Goal: Task Accomplishment & Management: Manage account settings

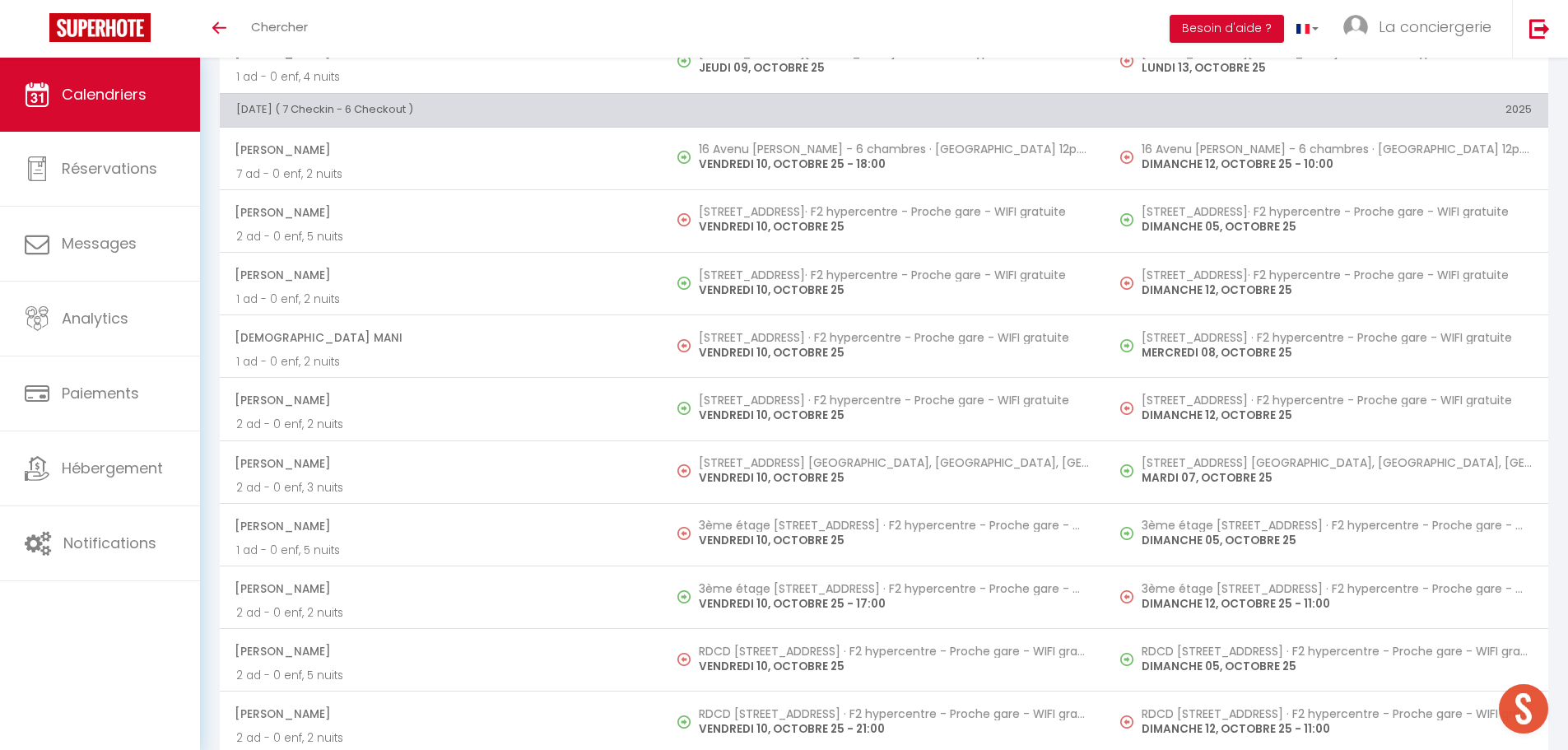
scroll to position [1507, 0]
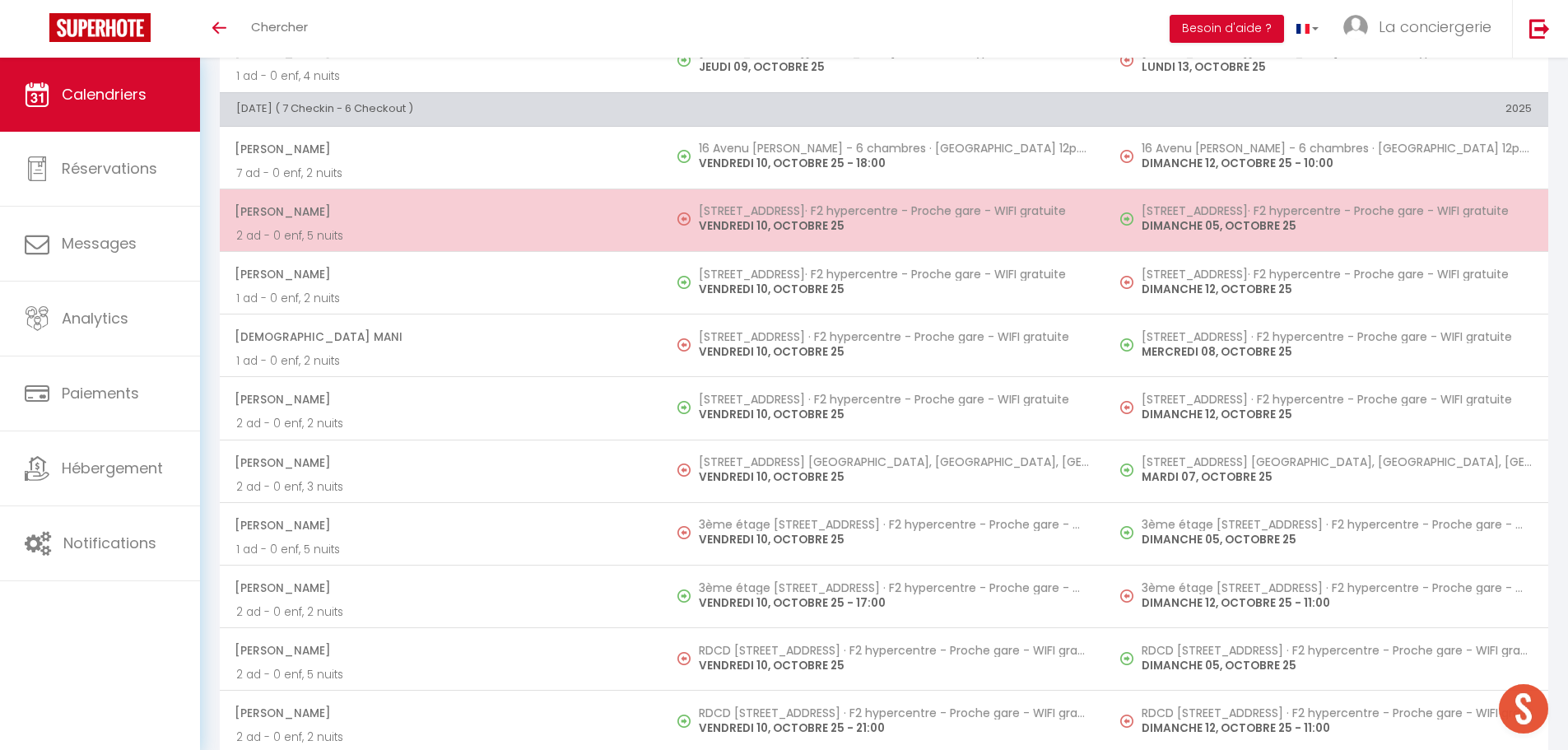
click at [732, 227] on p "VENDREDI 10, OCTOBRE 25" at bounding box center [894, 226] width 391 height 17
select select "OK"
select select "0"
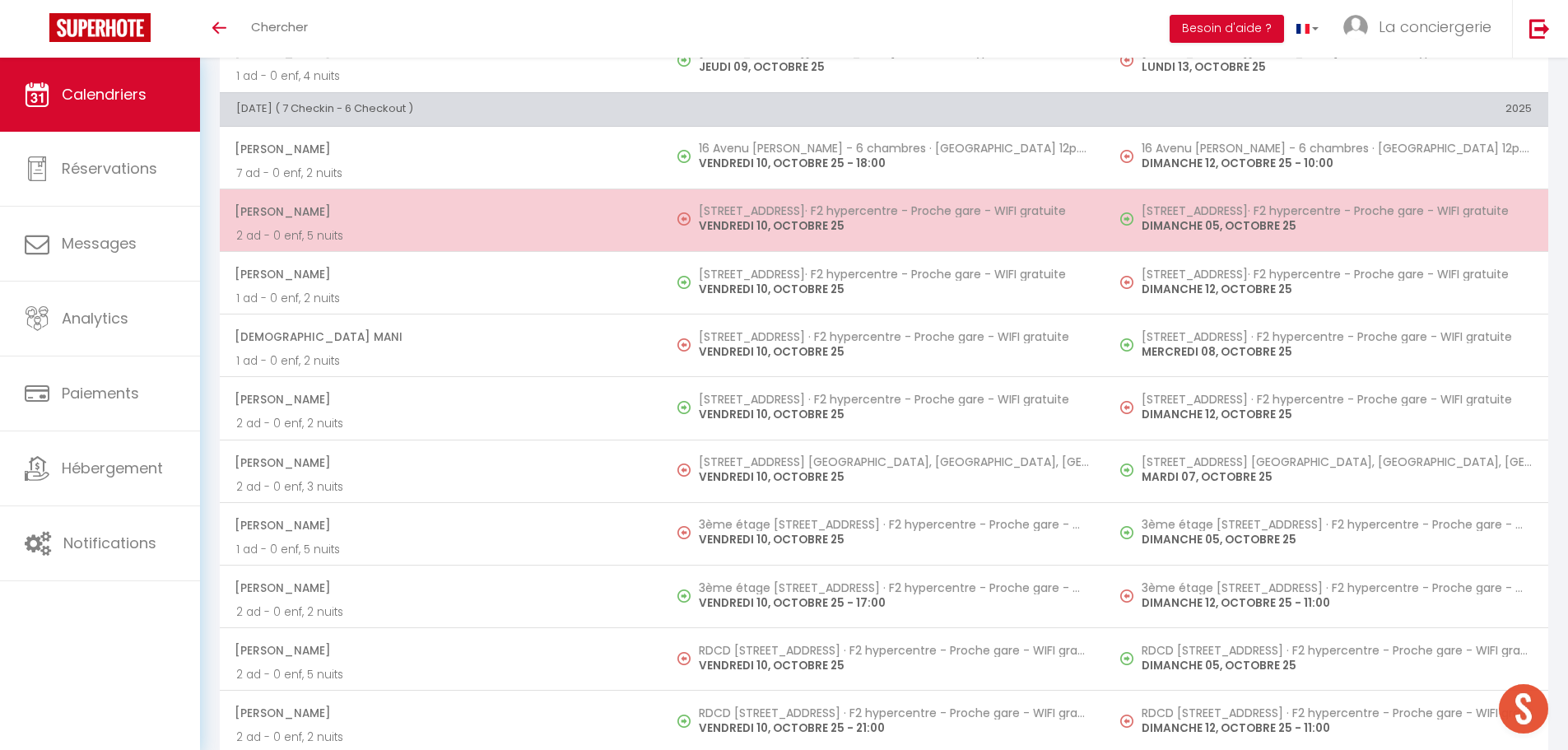
select select "1"
select select
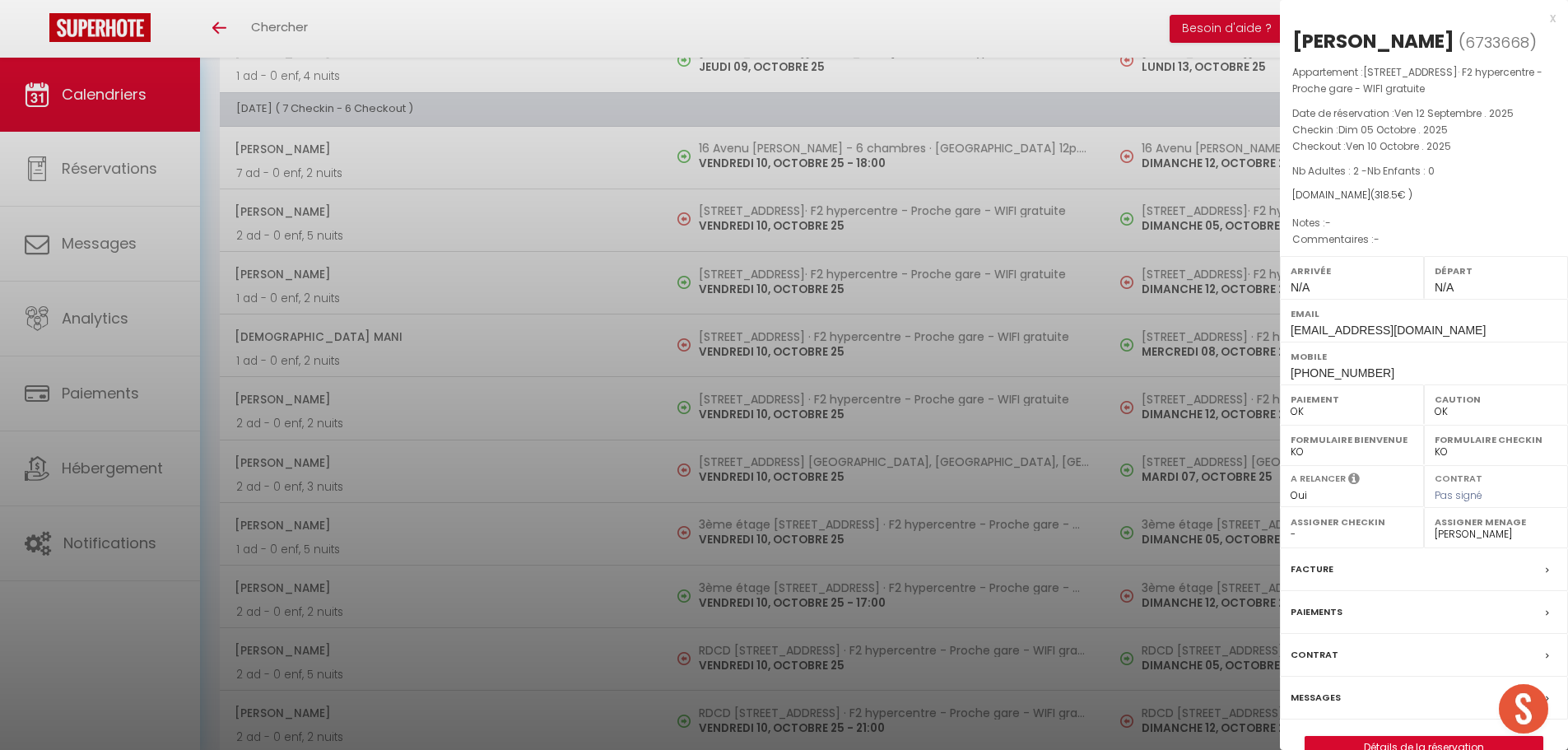
click at [752, 351] on div at bounding box center [784, 375] width 1568 height 750
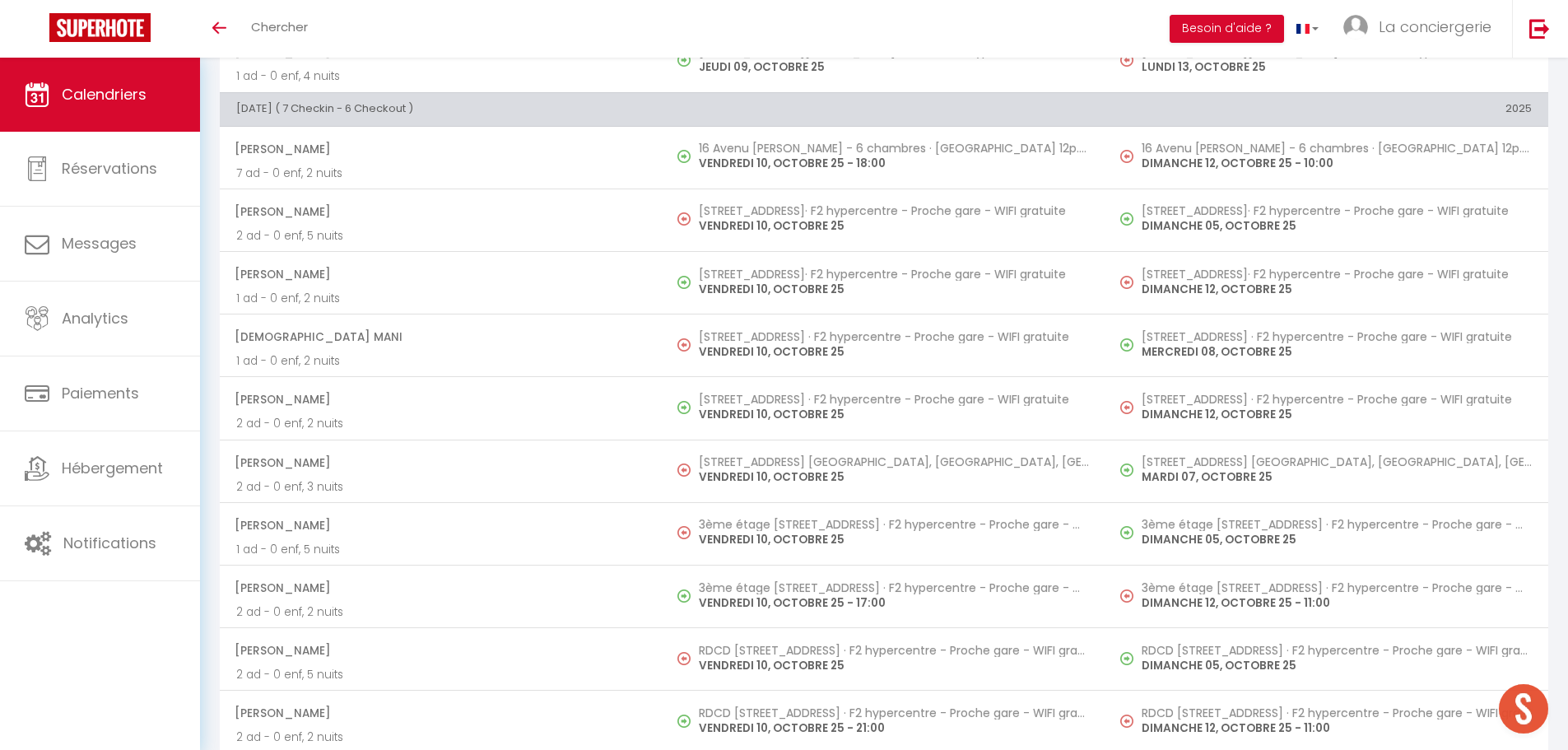
click at [752, 351] on p "VENDREDI 10, OCTOBRE 25" at bounding box center [894, 352] width 391 height 17
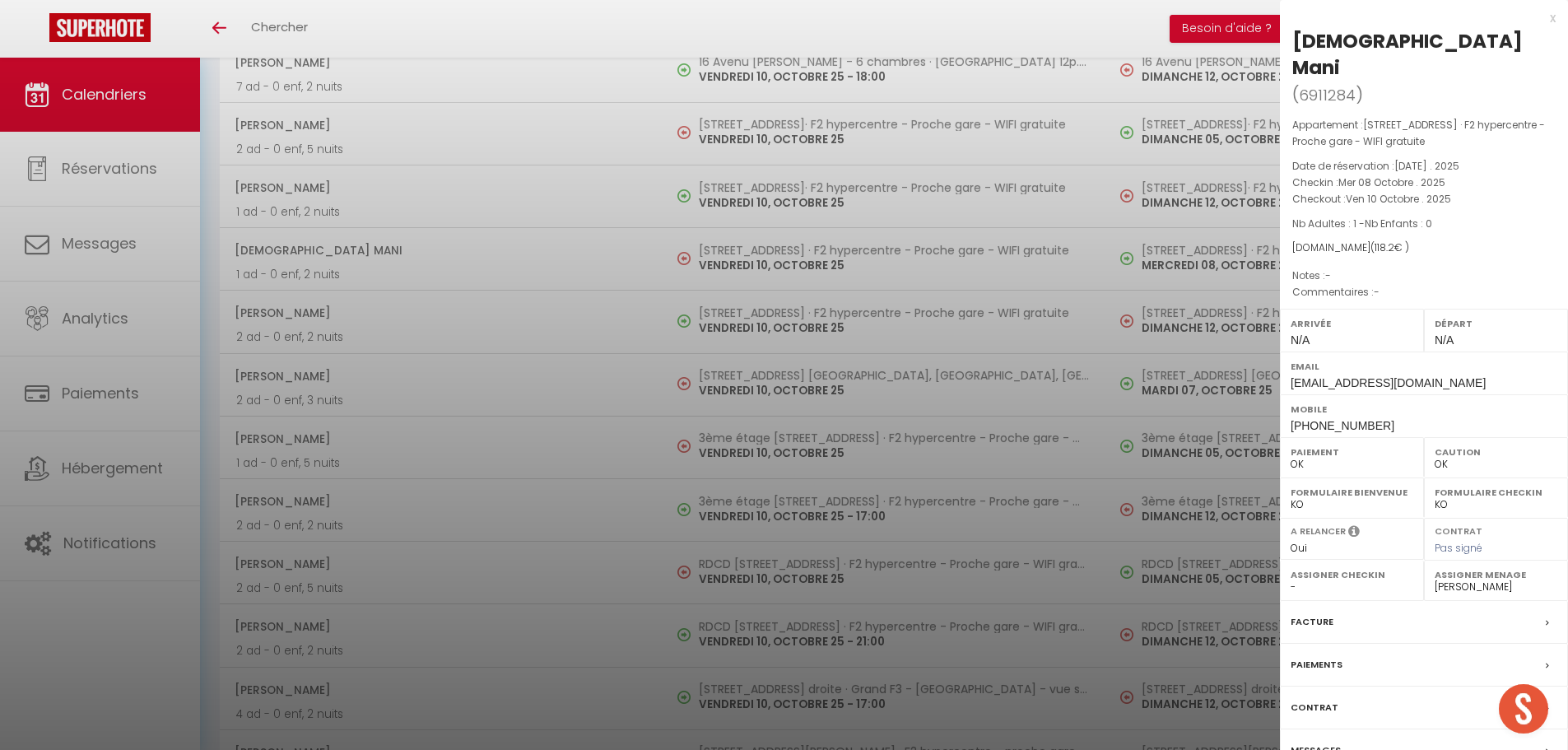
scroll to position [1599, 0]
click at [756, 432] on div at bounding box center [784, 375] width 1568 height 750
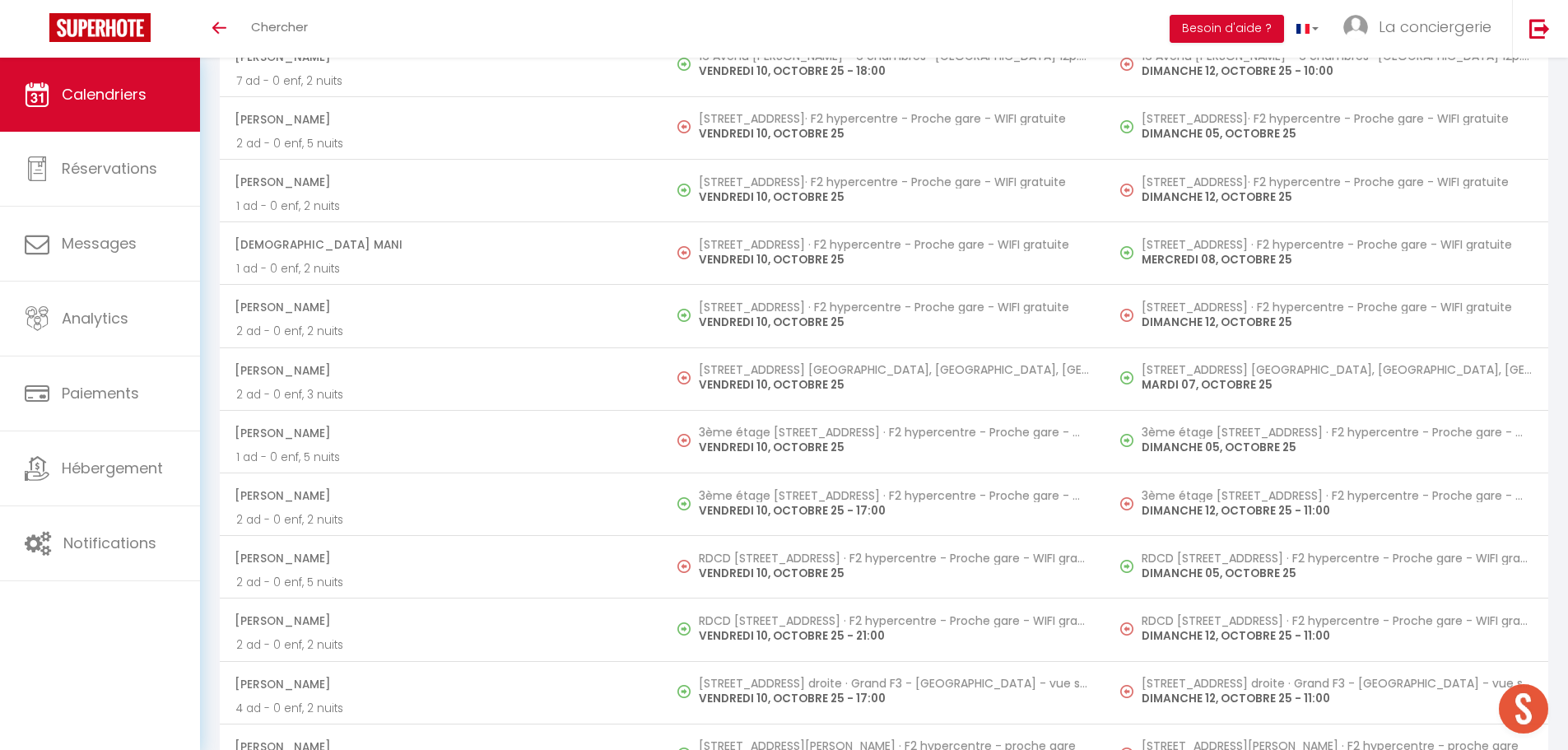
click at [756, 432] on h5 "3ème étage [STREET_ADDRESS] · F2 hypercentre - Proche gare - WIFI gratuite" at bounding box center [894, 433] width 391 height 13
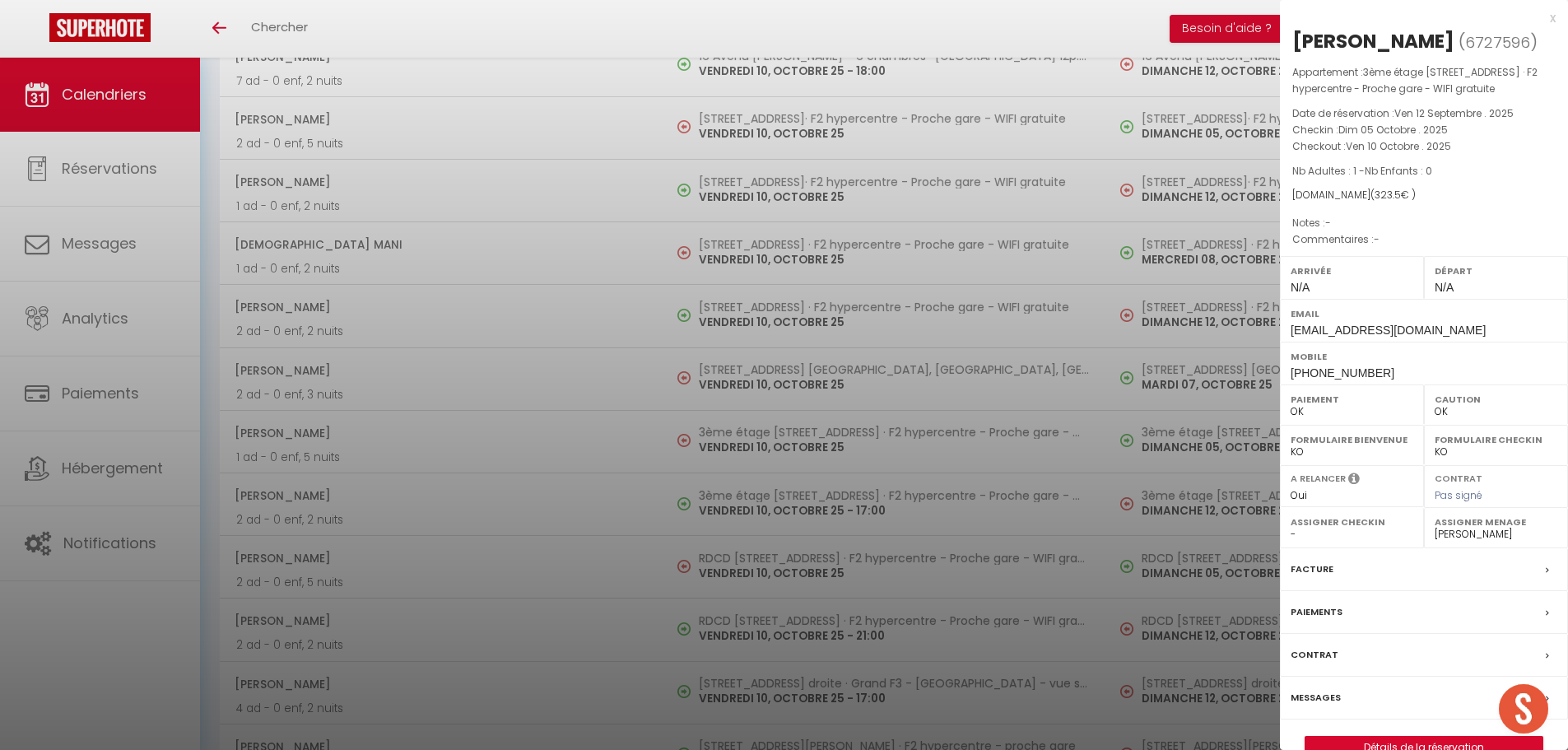
click at [756, 563] on div at bounding box center [784, 375] width 1568 height 750
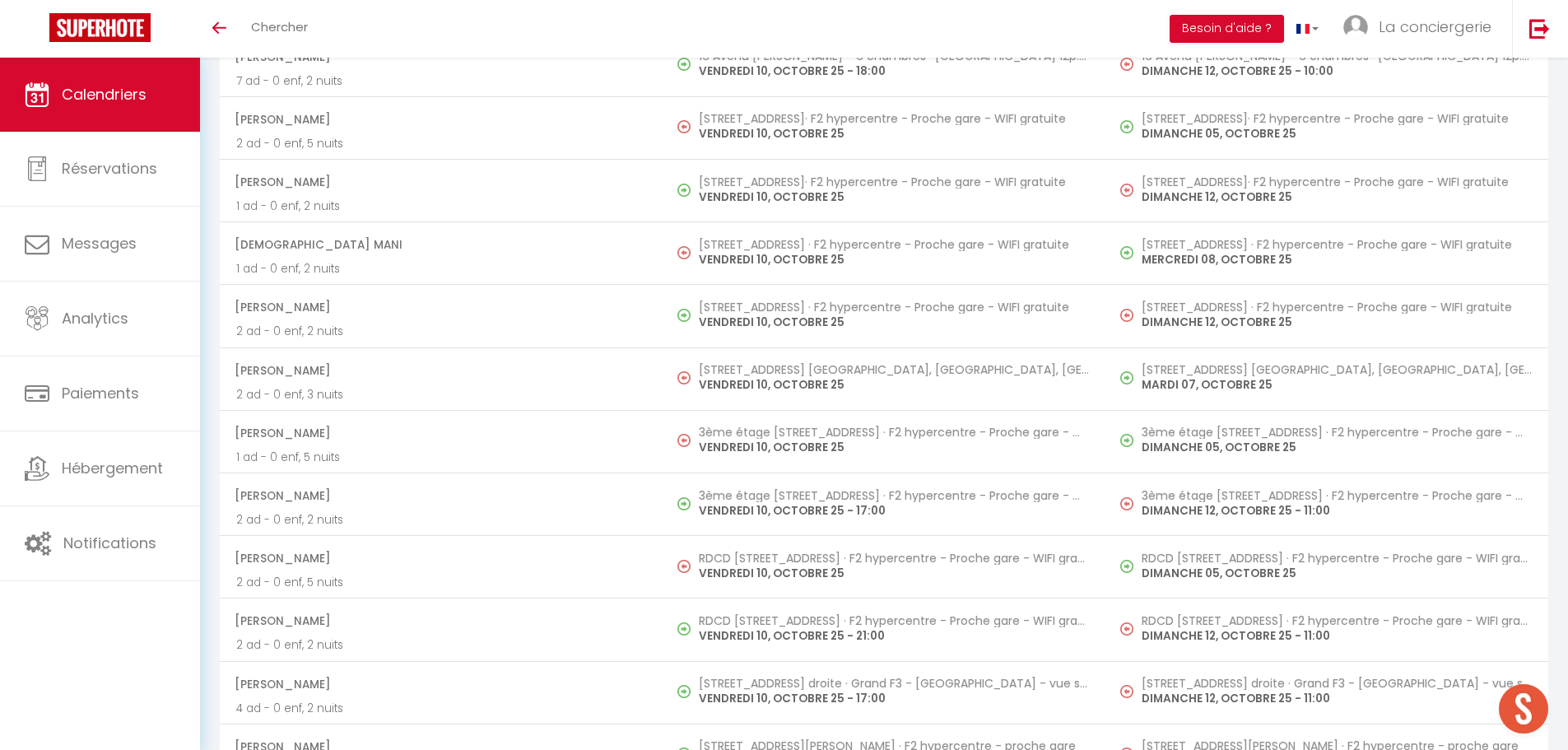
click at [756, 563] on h5 "RDCD [STREET_ADDRESS] · F2 hypercentre - Proche gare - WIFI gratuite" at bounding box center [894, 558] width 391 height 13
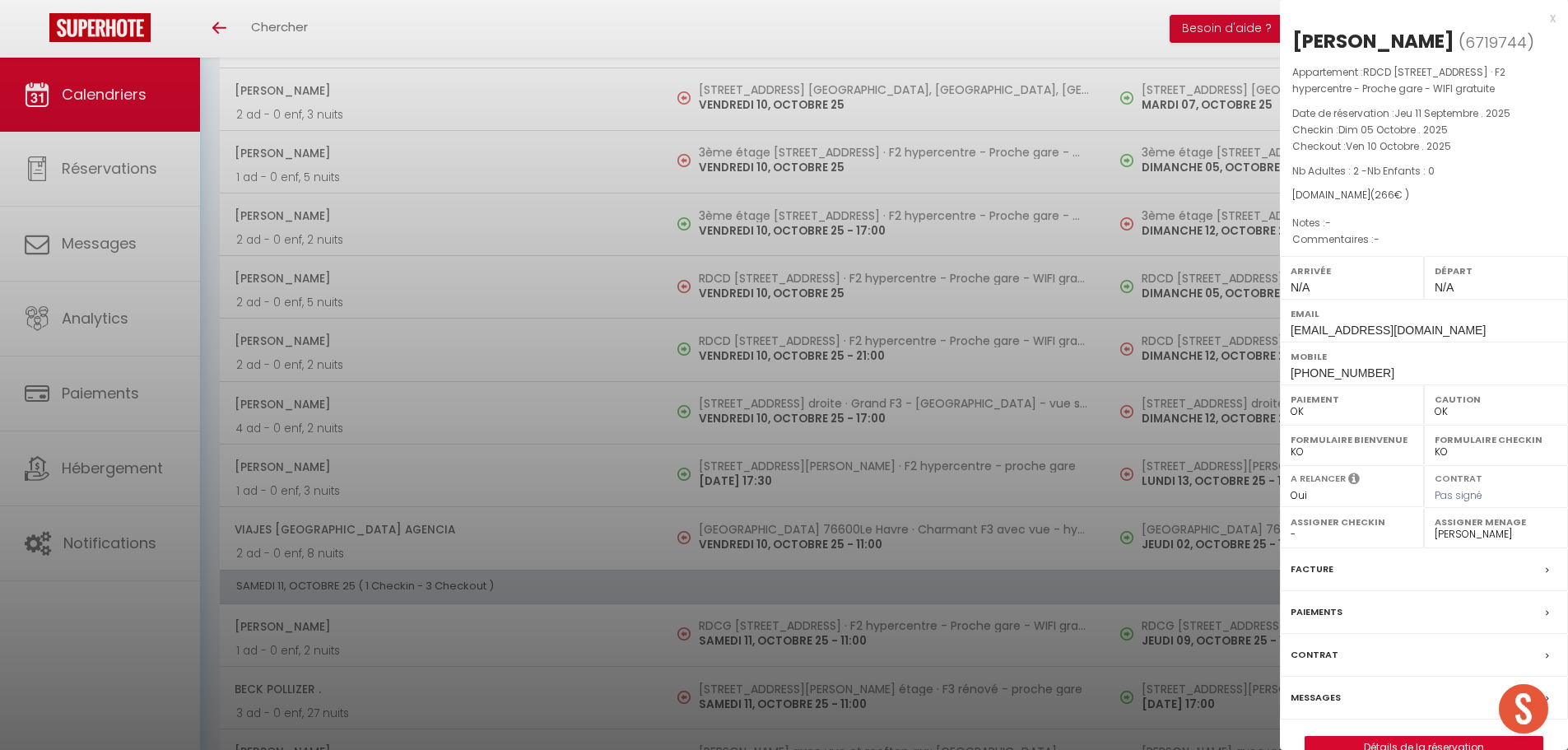
scroll to position [1880, 0]
click at [757, 528] on div at bounding box center [784, 375] width 1568 height 750
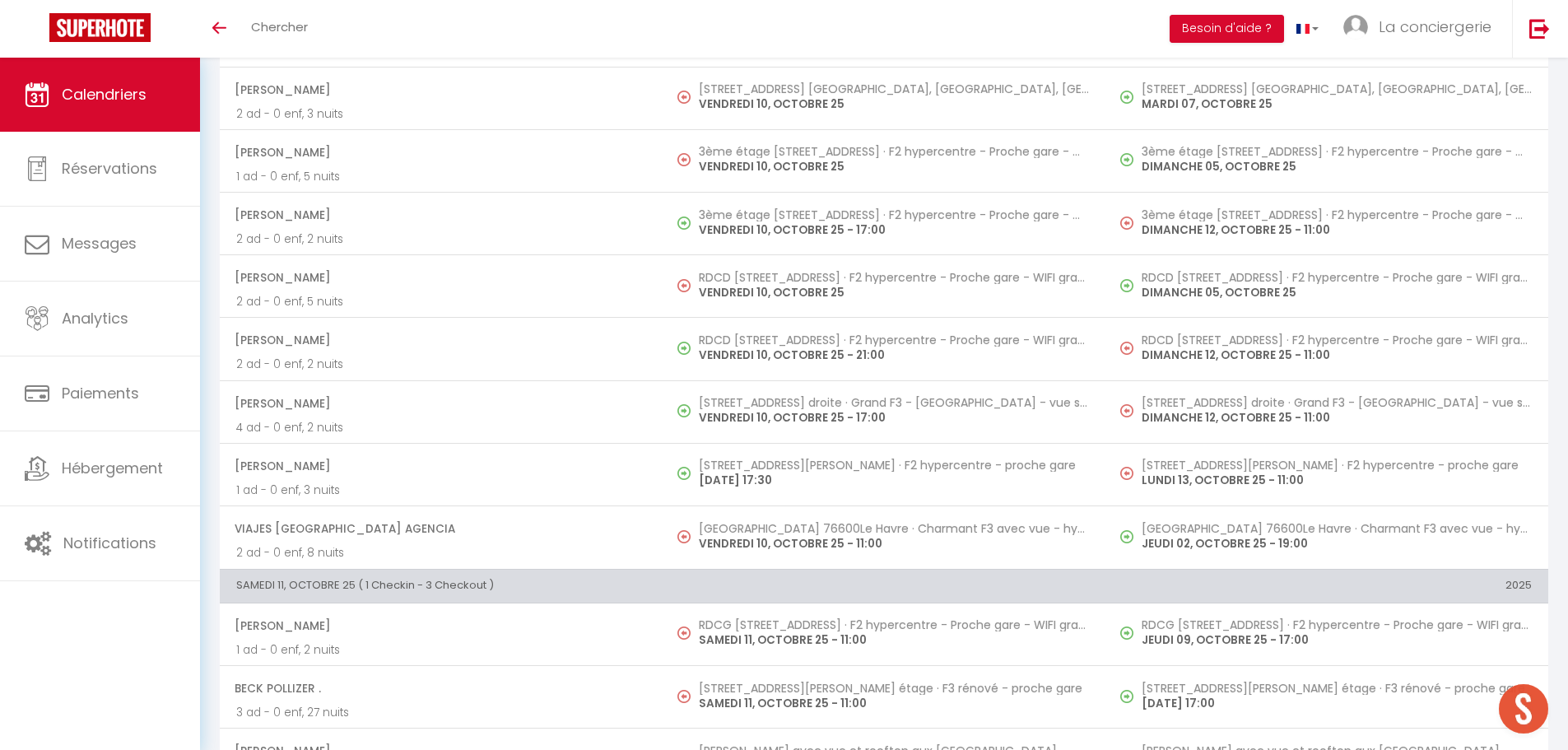
click at [757, 528] on h5 "[GEOGRAPHIC_DATA] 76600Le Havre · Charmant F3 avec vue - hypercentre - proche g…" at bounding box center [894, 529] width 391 height 13
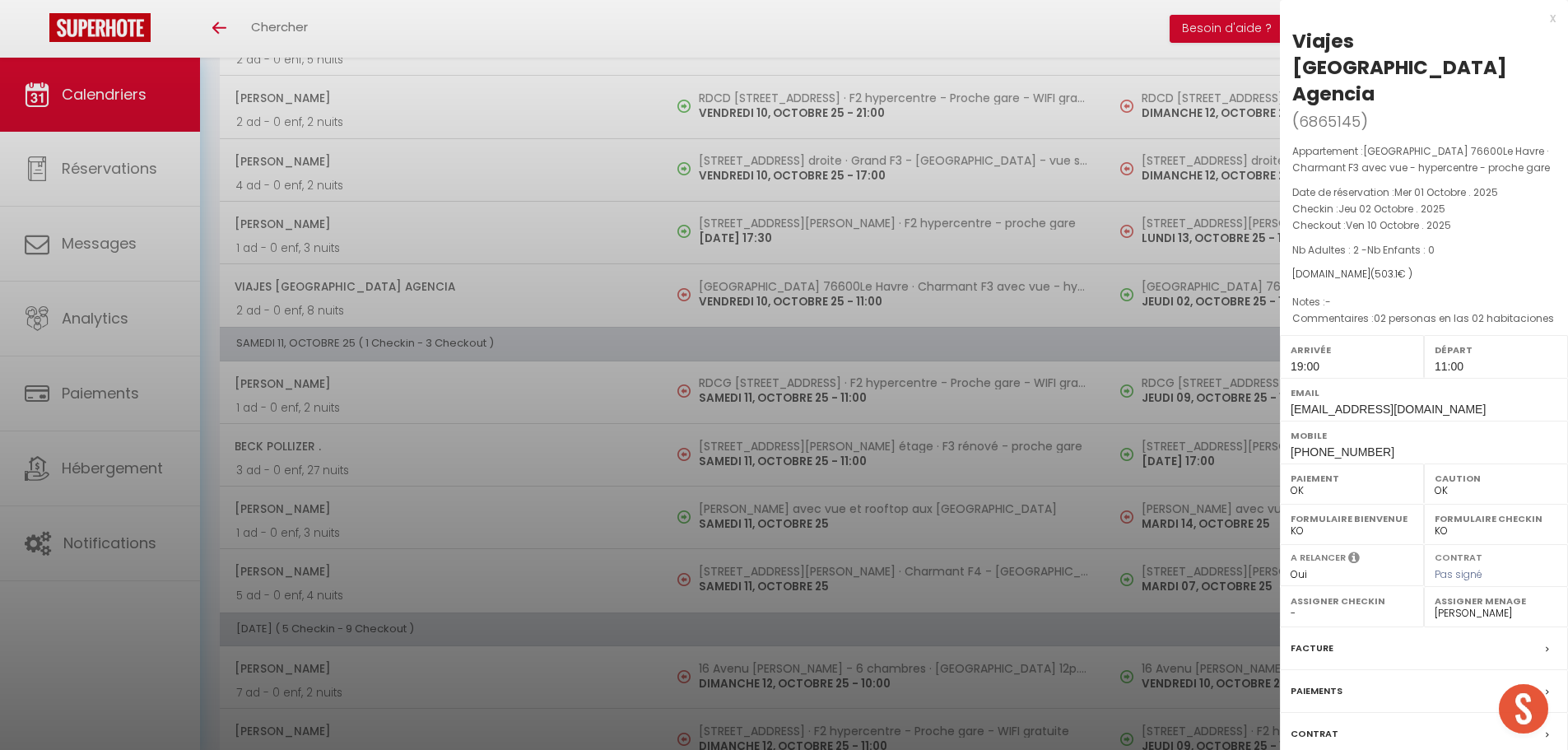
scroll to position [2193, 0]
click at [756, 389] on div at bounding box center [784, 375] width 1568 height 750
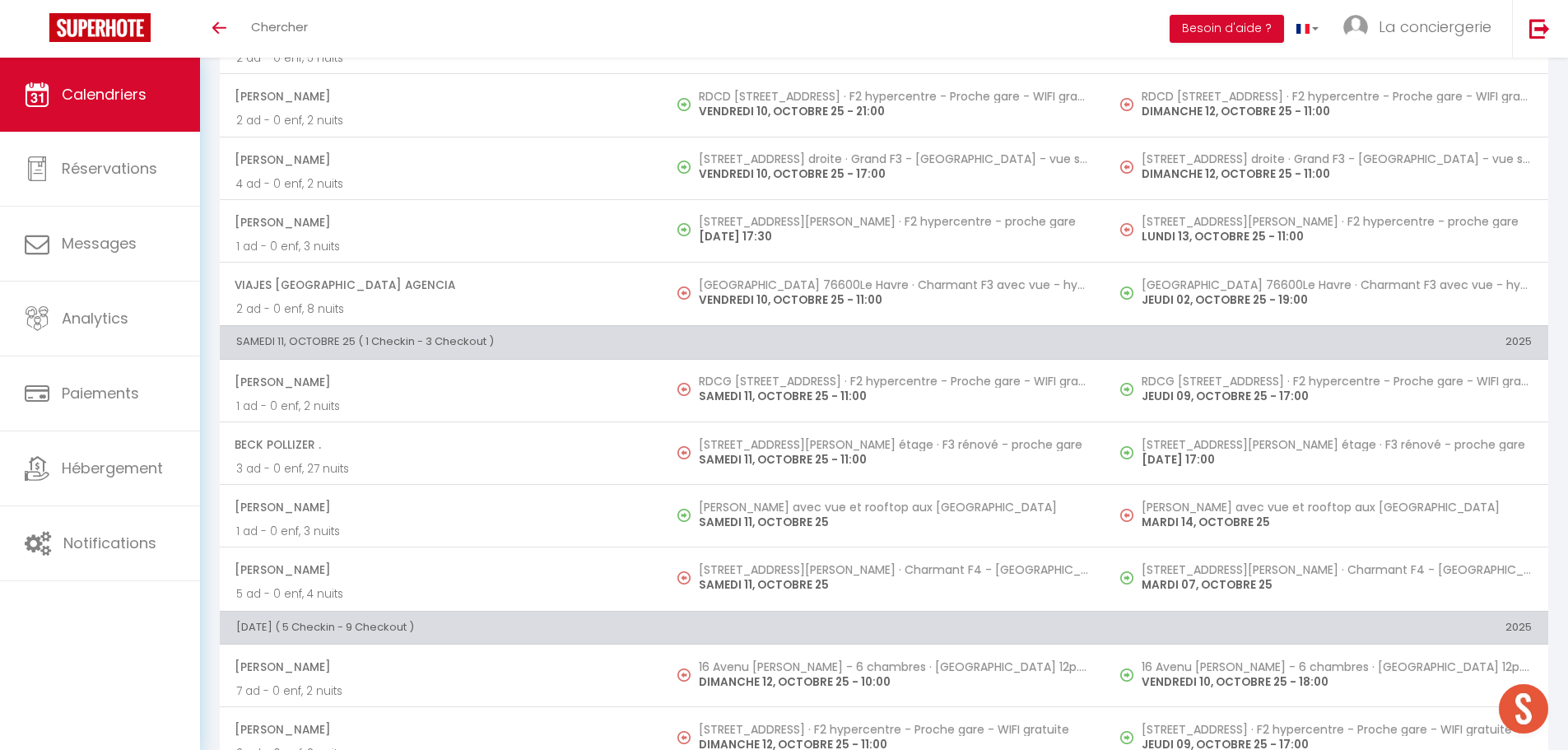
click at [756, 389] on p "SAMEDI 11, OCTOBRE 25 - 11:00" at bounding box center [894, 397] width 391 height 17
select select "44355"
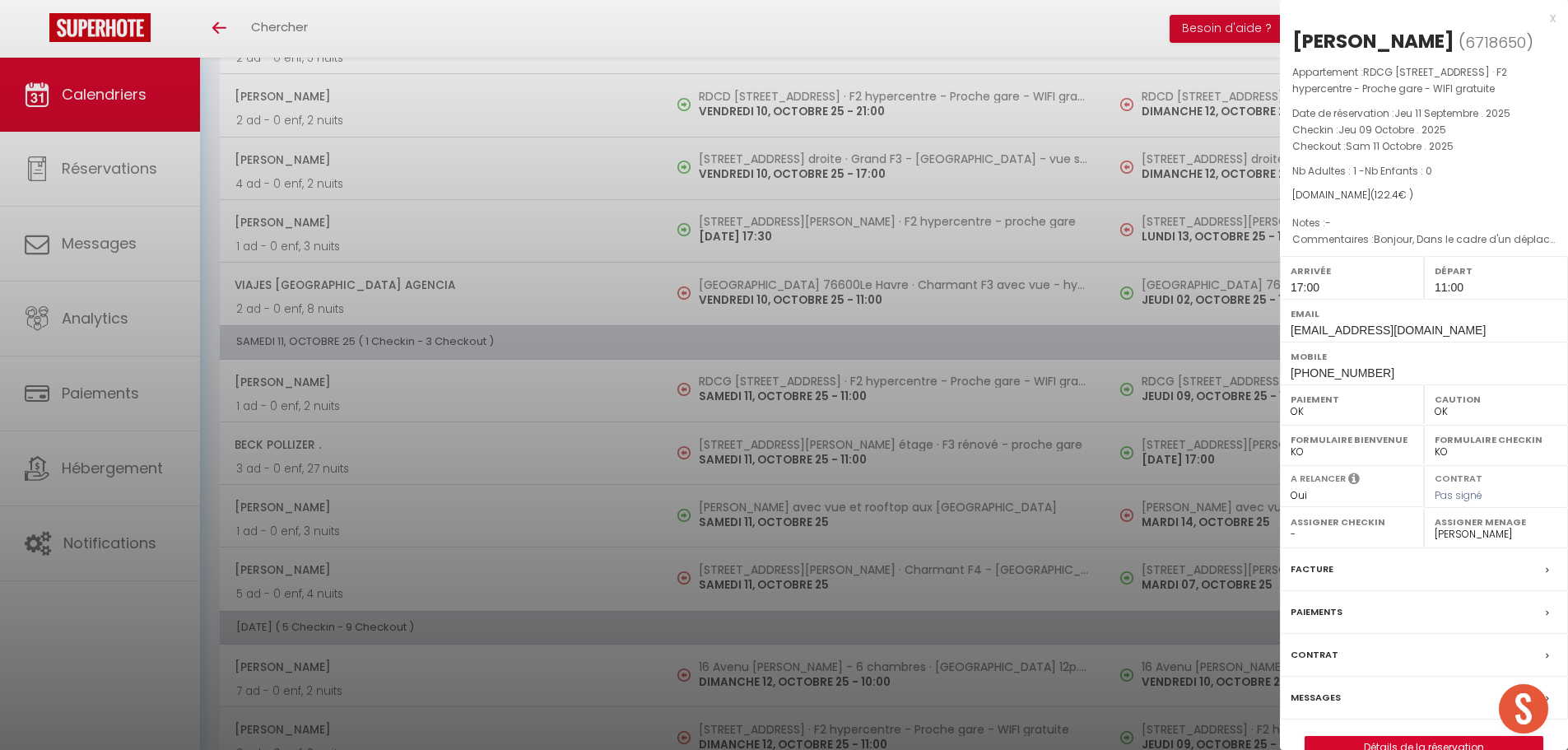
click at [755, 441] on div at bounding box center [784, 375] width 1568 height 750
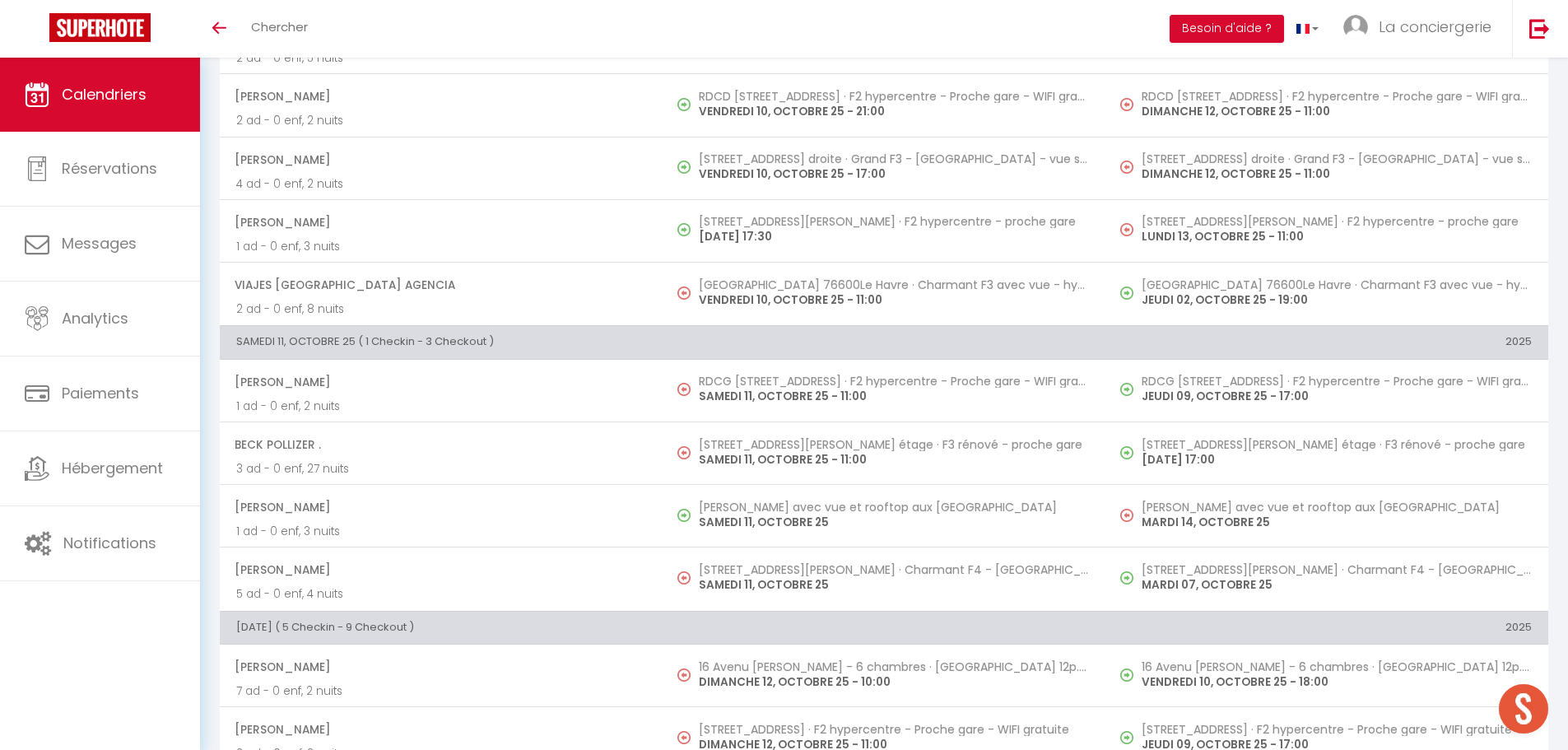
click at [755, 441] on h5 "[STREET_ADDRESS][PERSON_NAME] étage · F3 rénové - proche gare" at bounding box center [894, 445] width 391 height 13
select select "KO"
select select "0"
select select "50989"
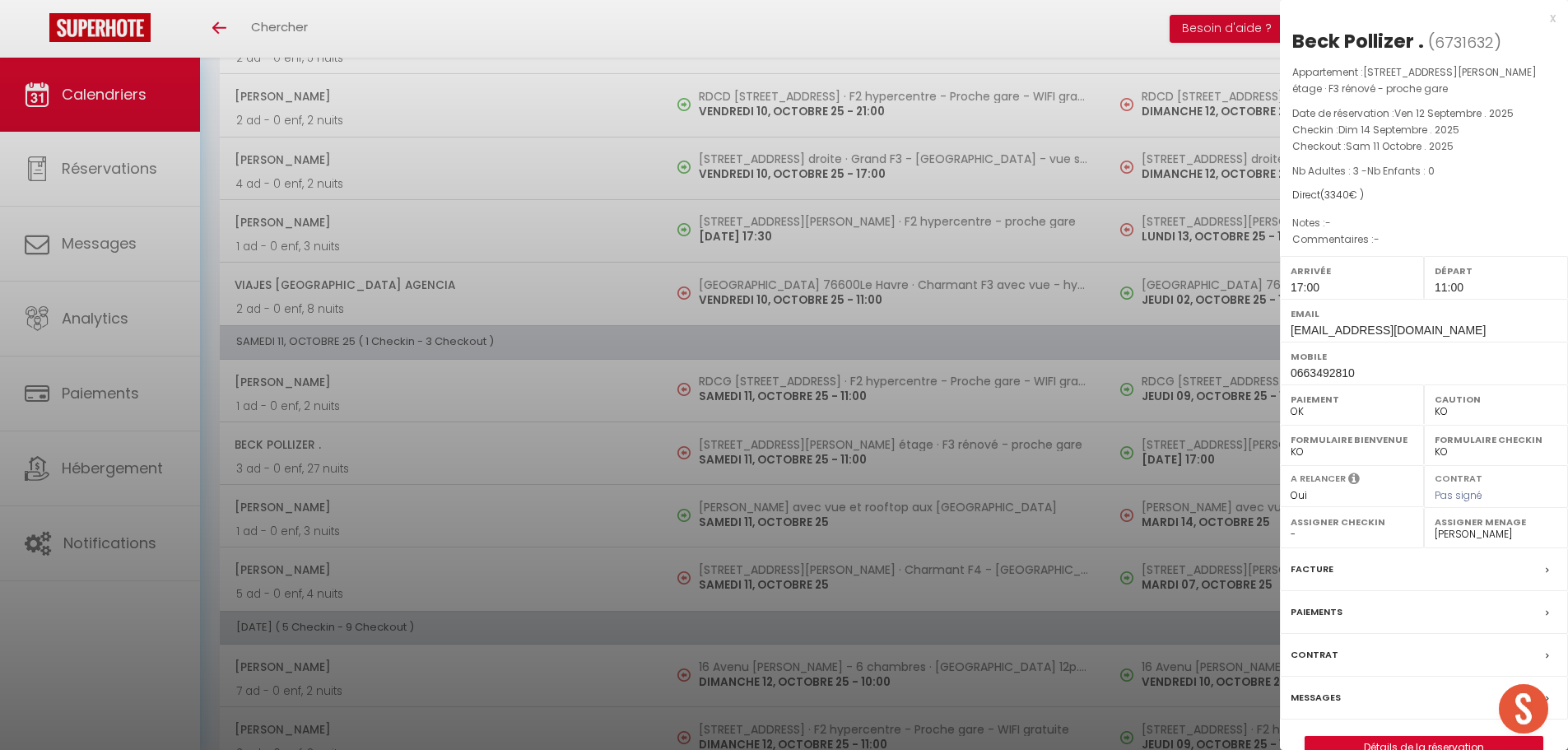
click at [757, 564] on div at bounding box center [784, 375] width 1568 height 750
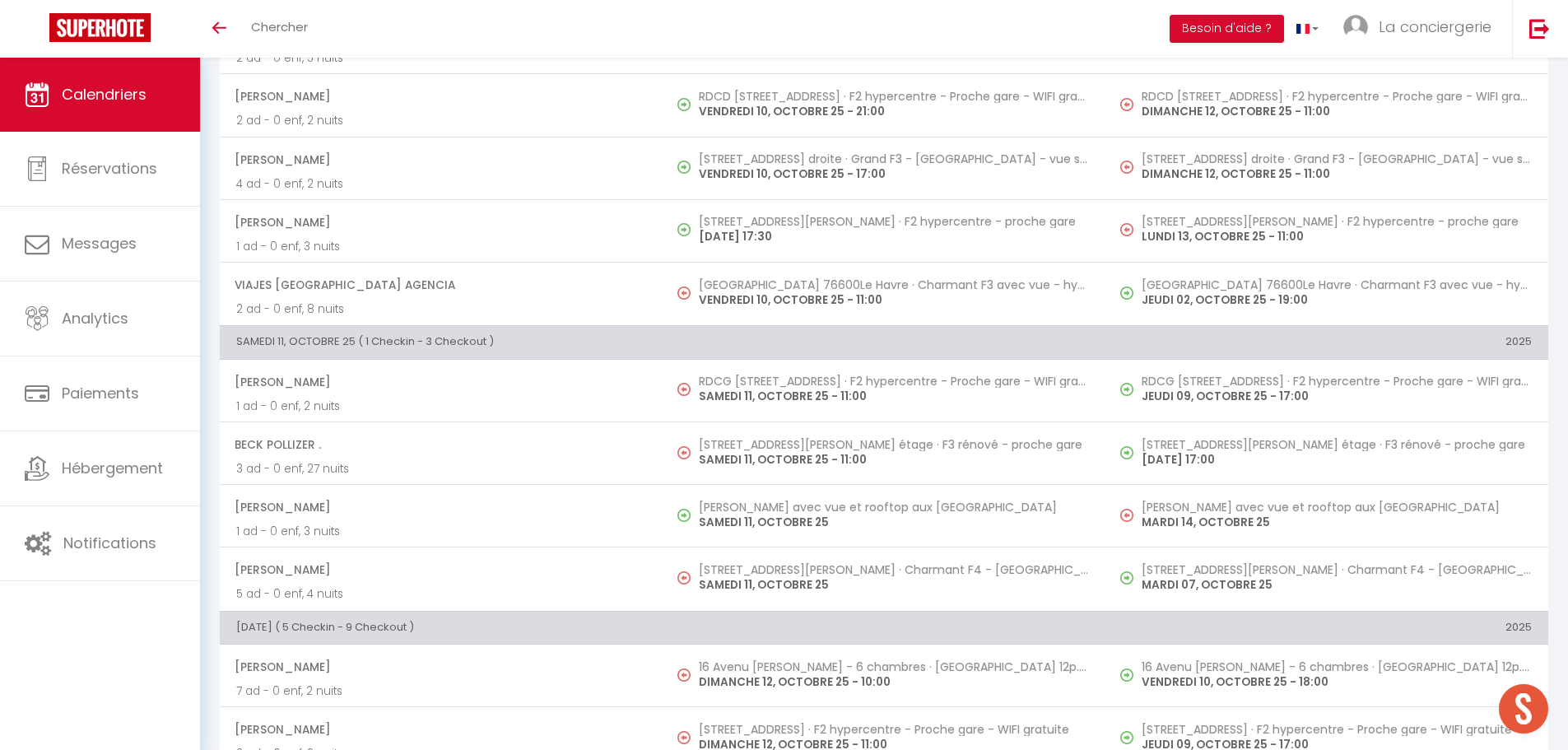
click at [757, 564] on h5 "[STREET_ADDRESS][PERSON_NAME] · Charmant F4 - [GEOGRAPHIC_DATA]" at bounding box center [894, 570] width 391 height 13
select select "OK"
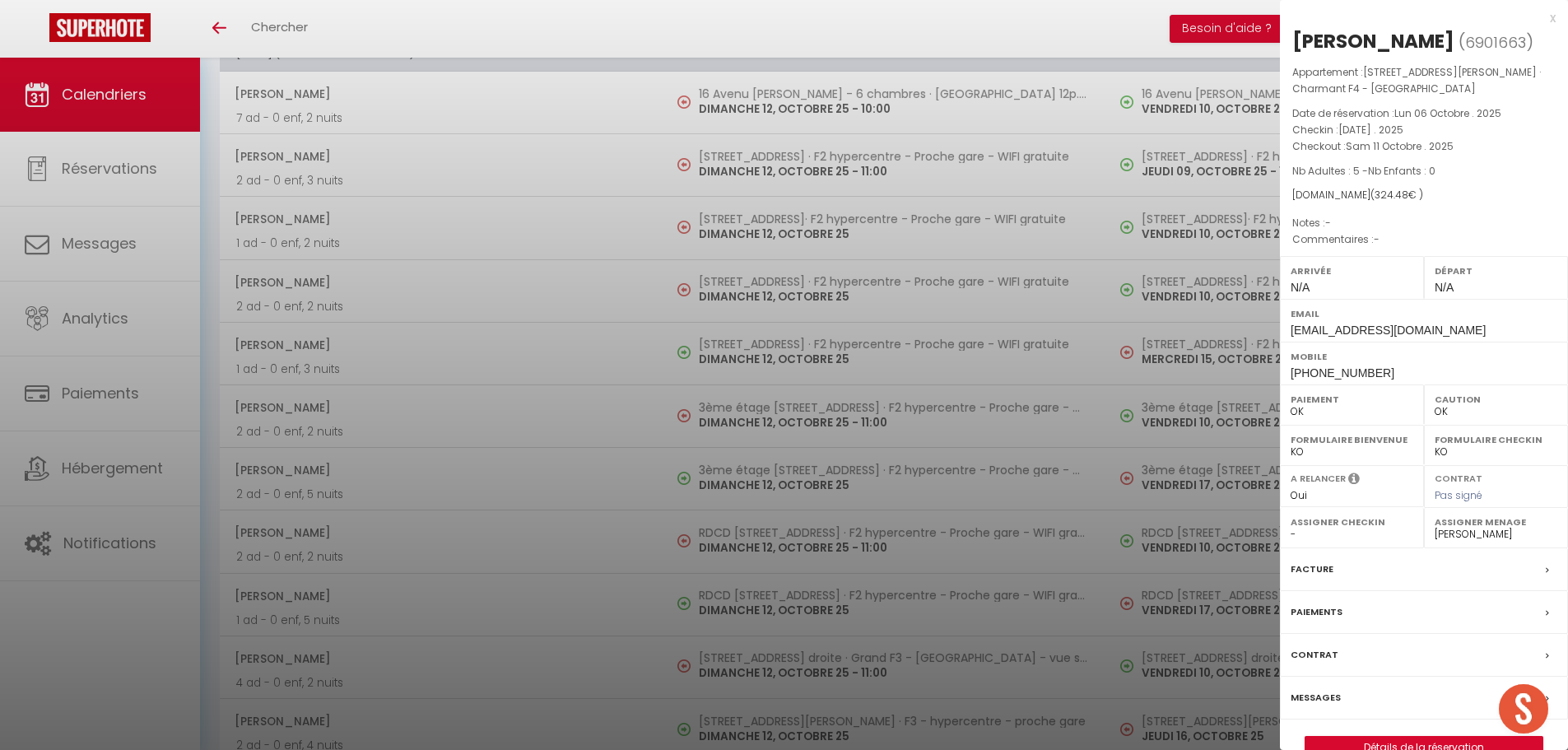
scroll to position [2767, 0]
click at [768, 150] on div at bounding box center [784, 375] width 1568 height 750
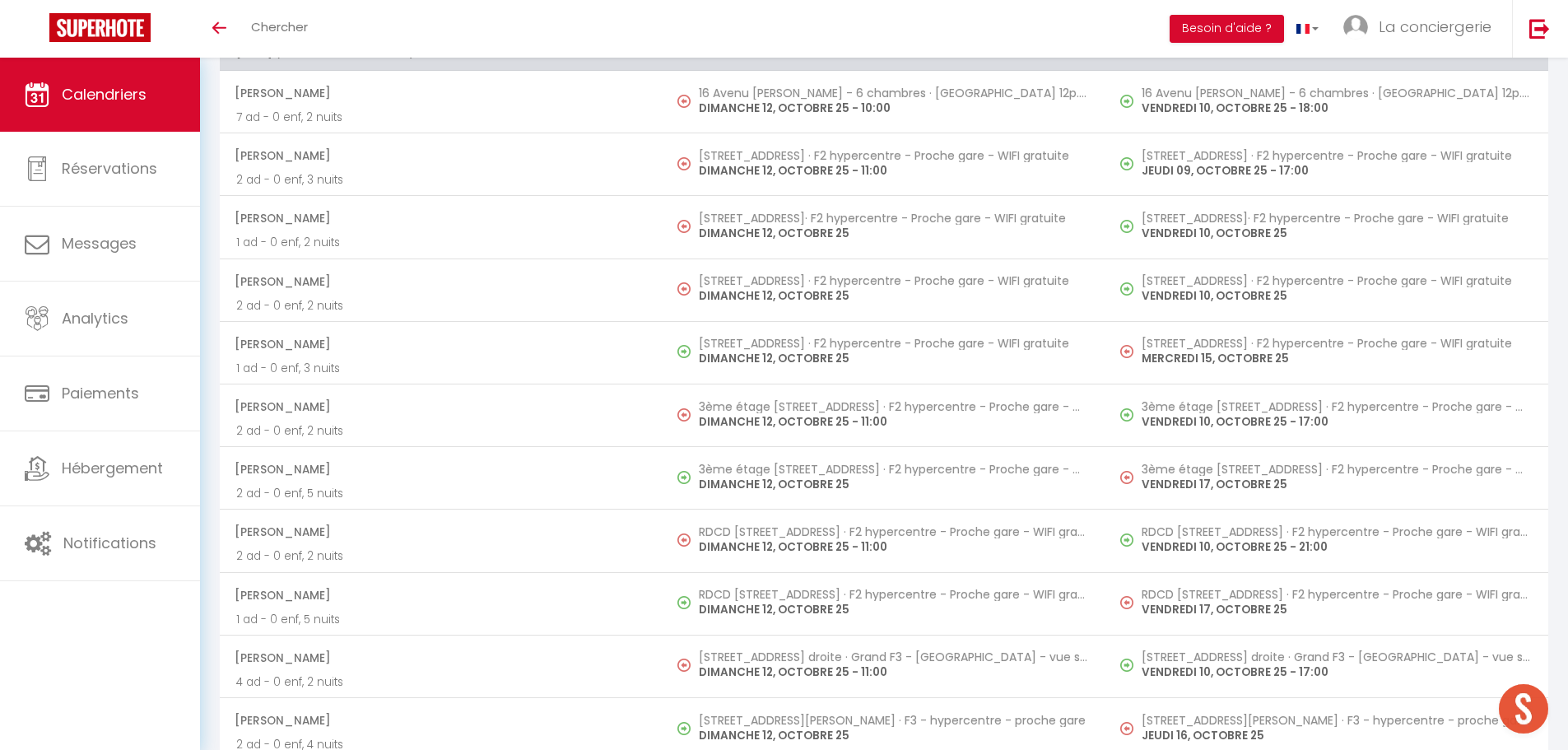
click at [768, 150] on h5 "[STREET_ADDRESS] · F2 hypercentre - Proche gare - WIFI gratuite" at bounding box center [894, 156] width 391 height 13
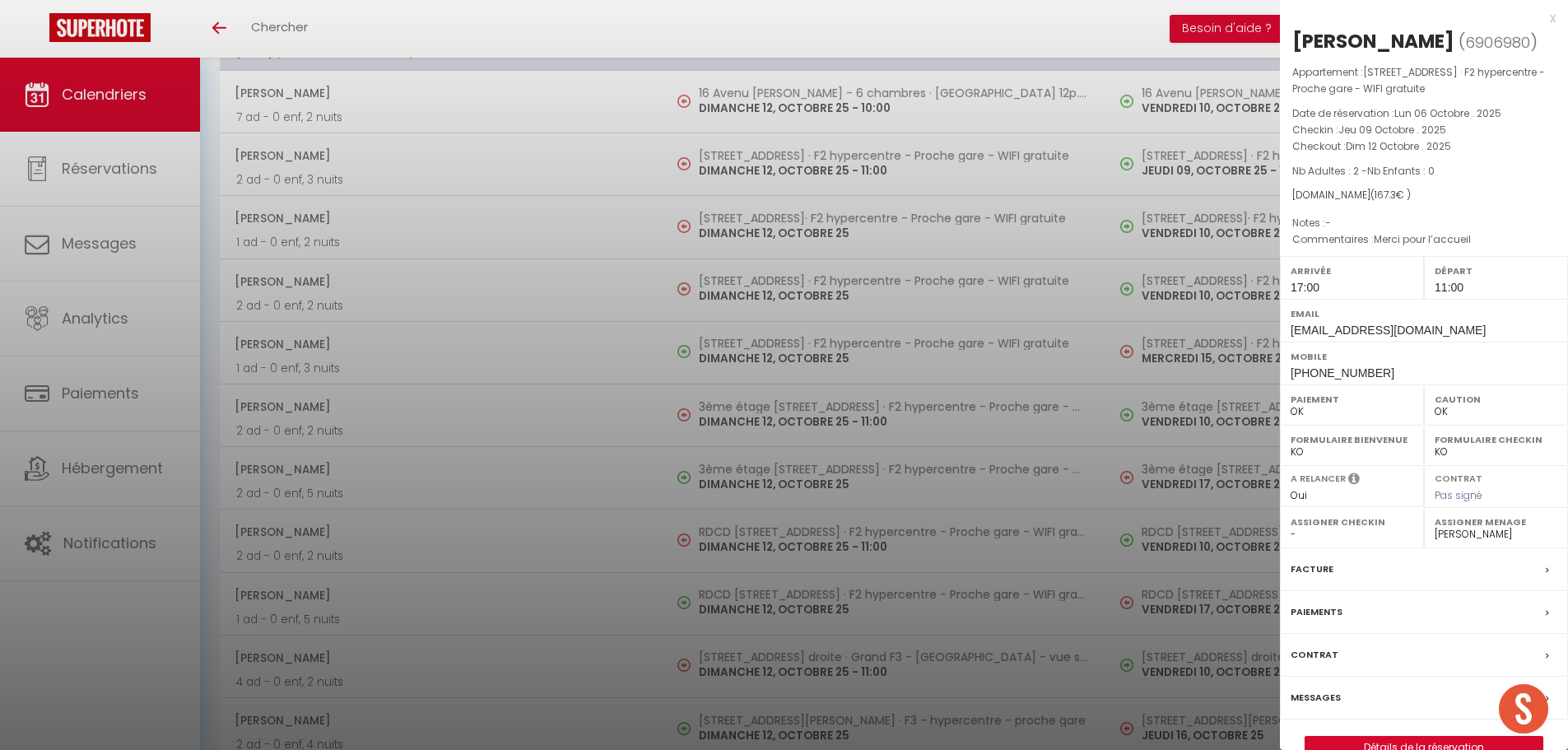
click at [768, 220] on div at bounding box center [784, 375] width 1568 height 750
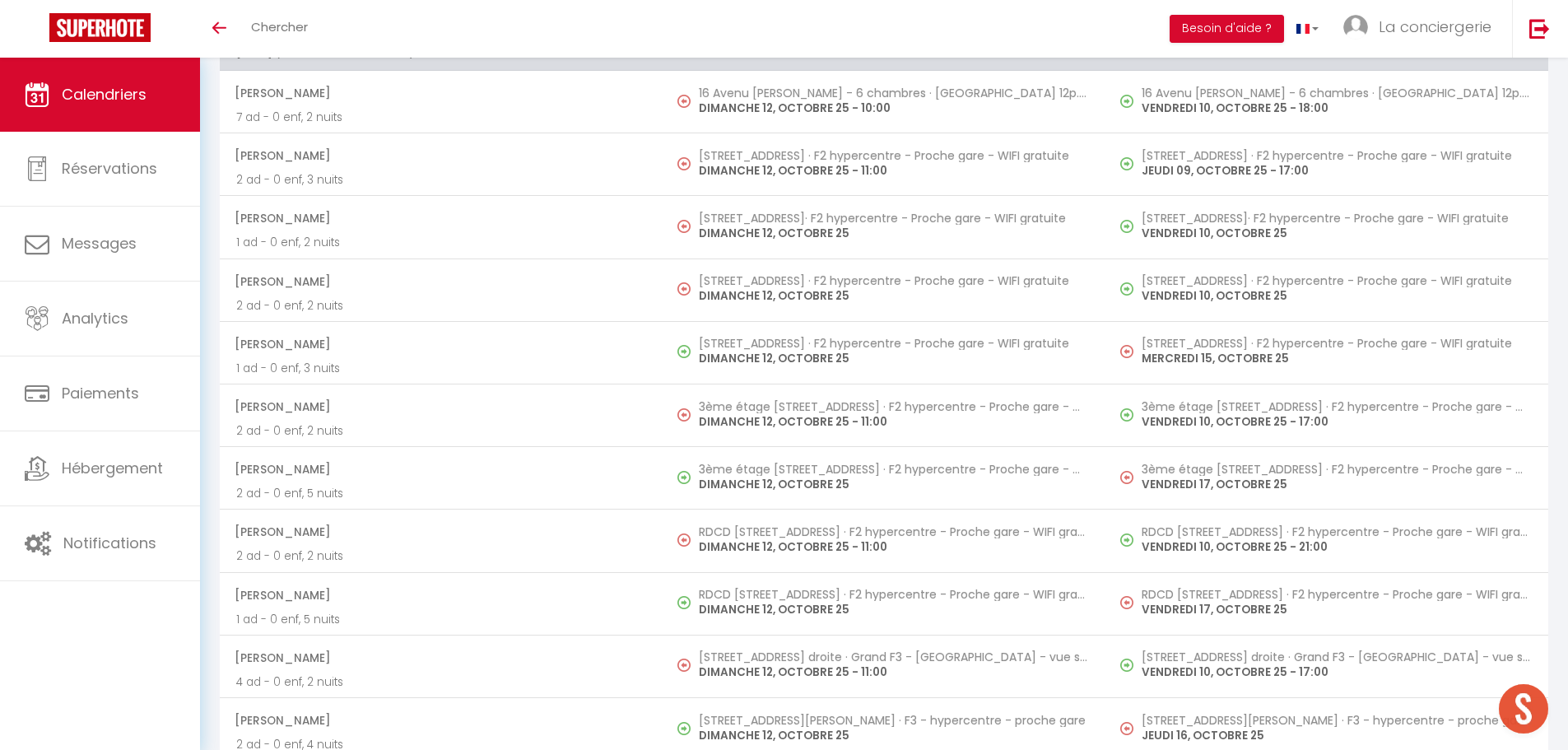
click at [768, 220] on h5 "[STREET_ADDRESS]· F2 hypercentre - Proche gare - WIFI gratuite" at bounding box center [894, 219] width 391 height 13
select select "0"
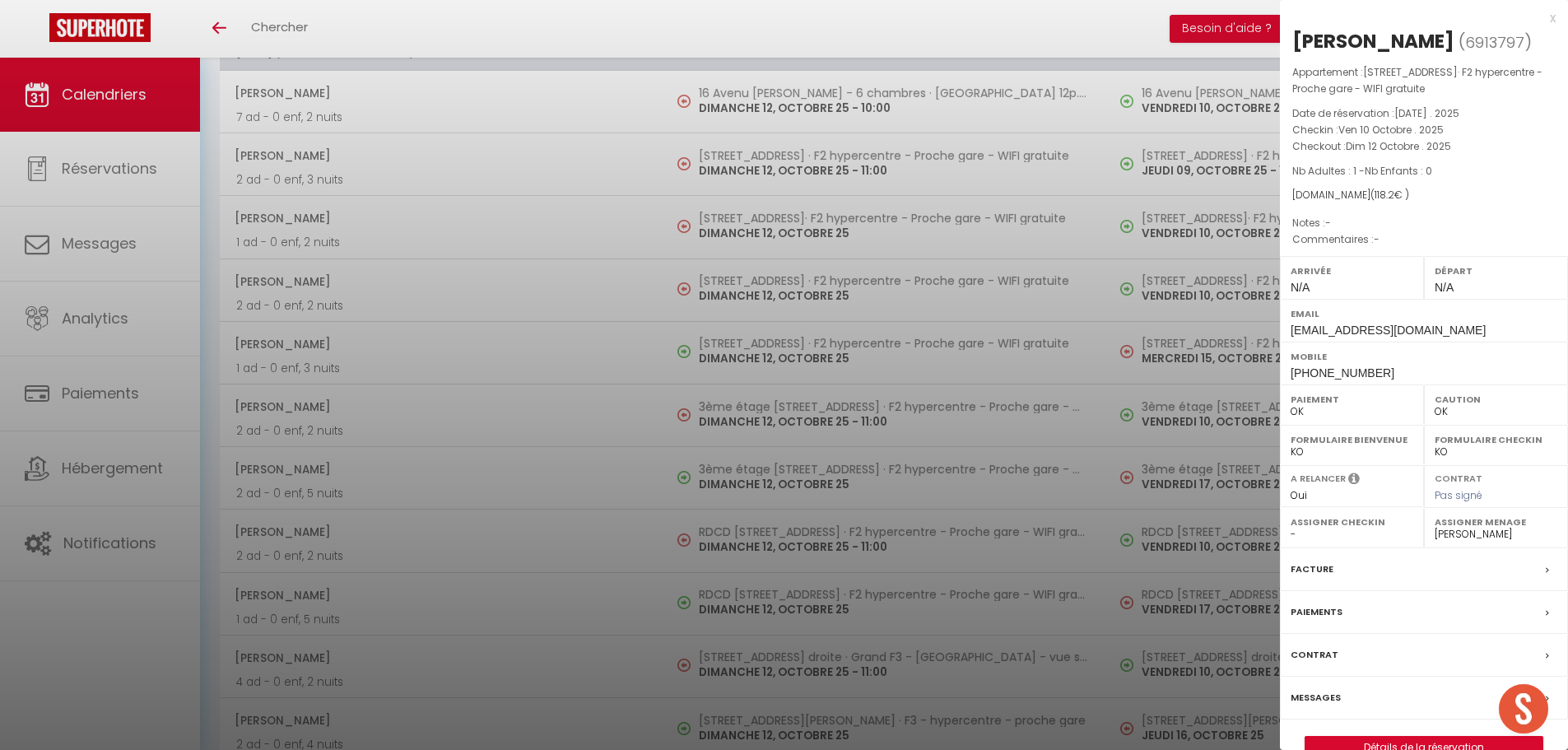
click at [756, 289] on div at bounding box center [784, 375] width 1568 height 750
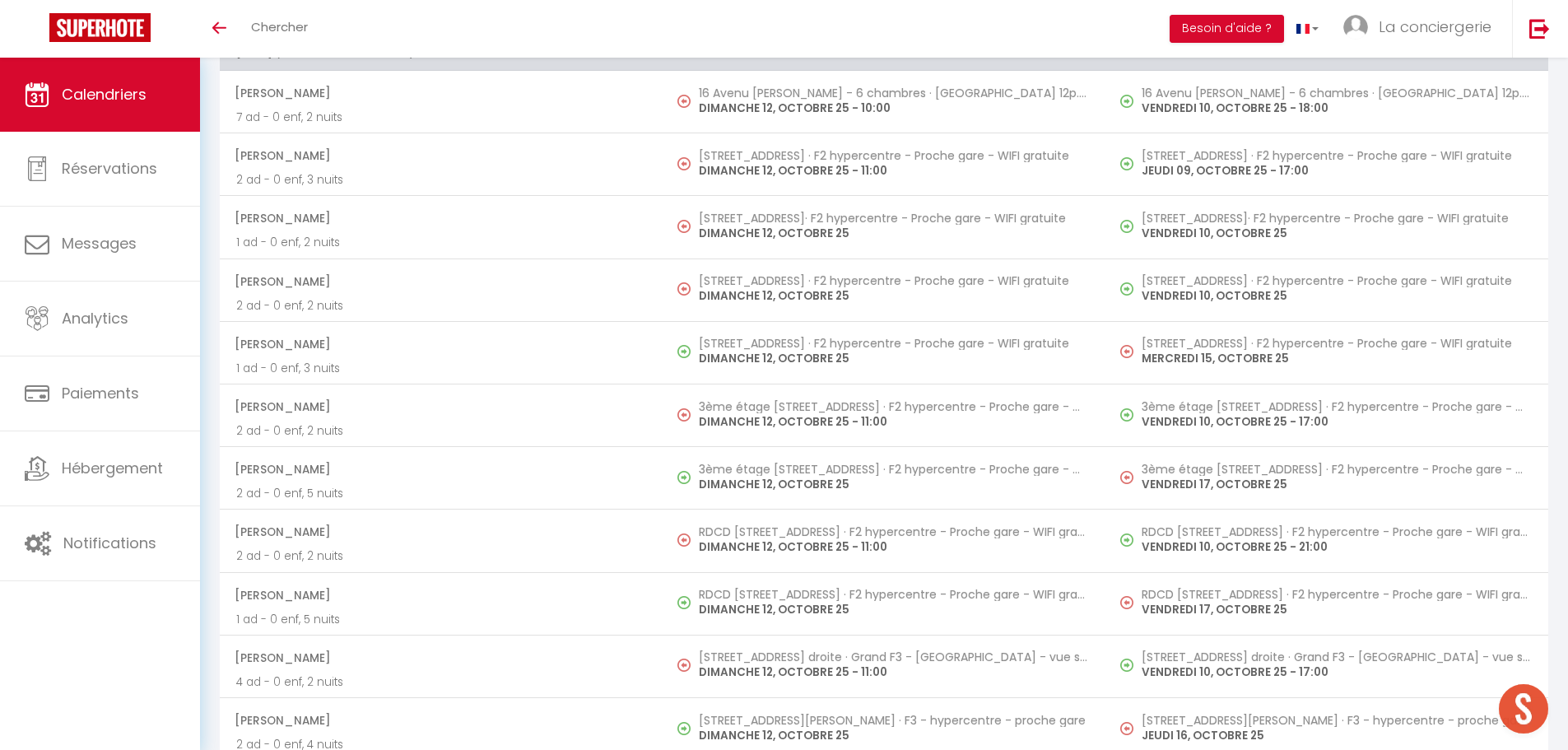
click at [756, 289] on p "DIMANCHE 12, OCTOBRE 25" at bounding box center [894, 296] width 391 height 17
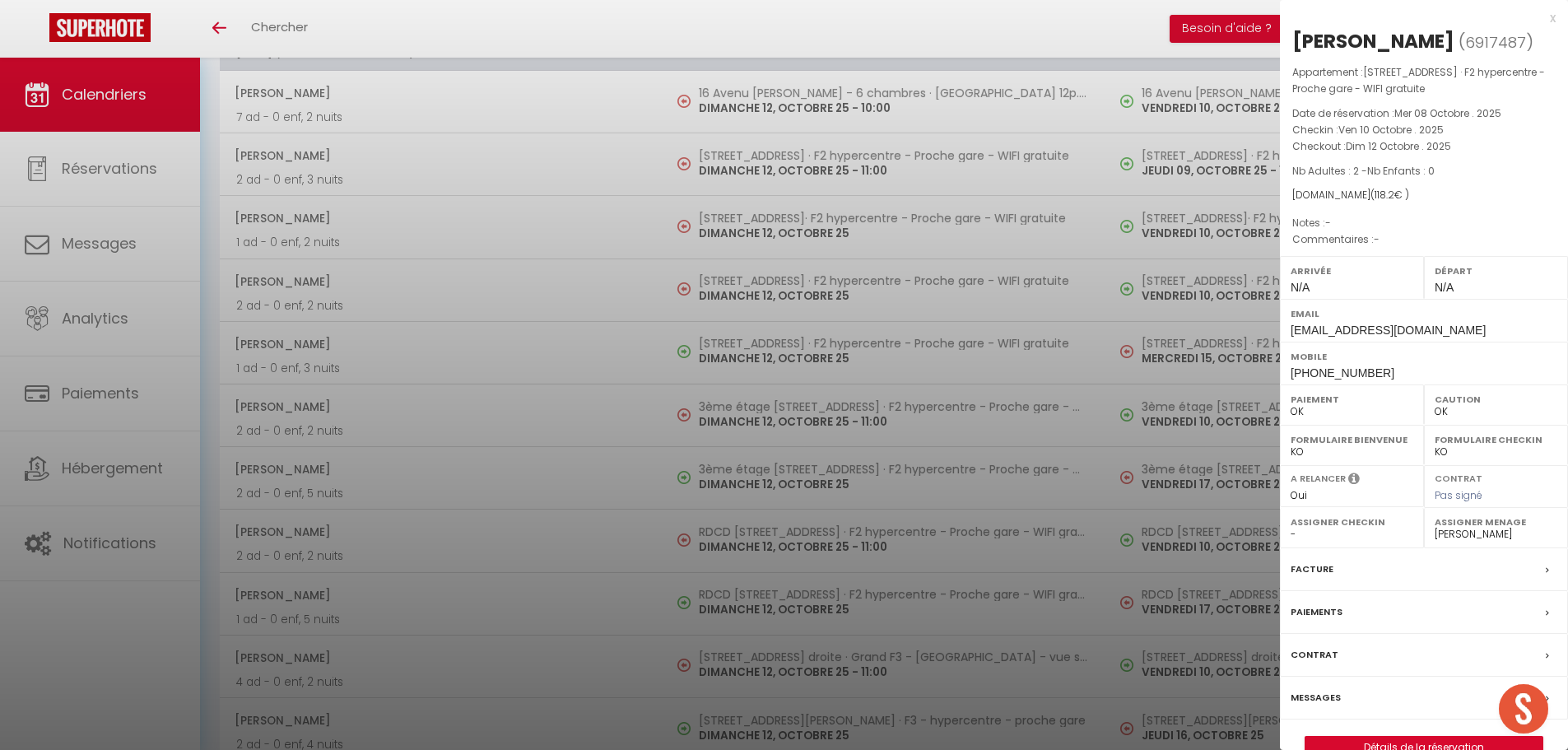
click at [753, 417] on div at bounding box center [784, 375] width 1568 height 750
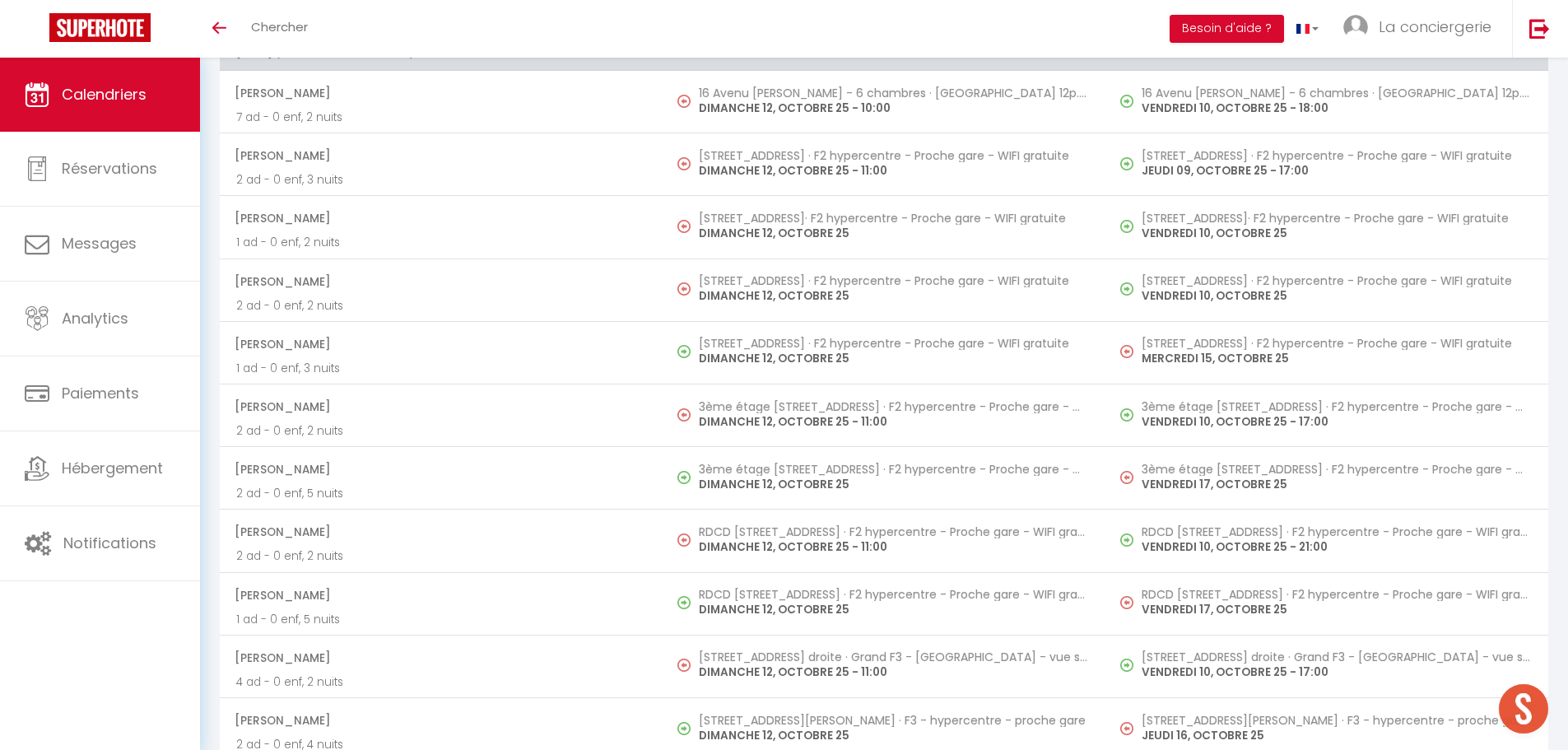
click at [753, 417] on p "DIMANCHE 12, OCTOBRE 25 - 11:00" at bounding box center [894, 422] width 391 height 17
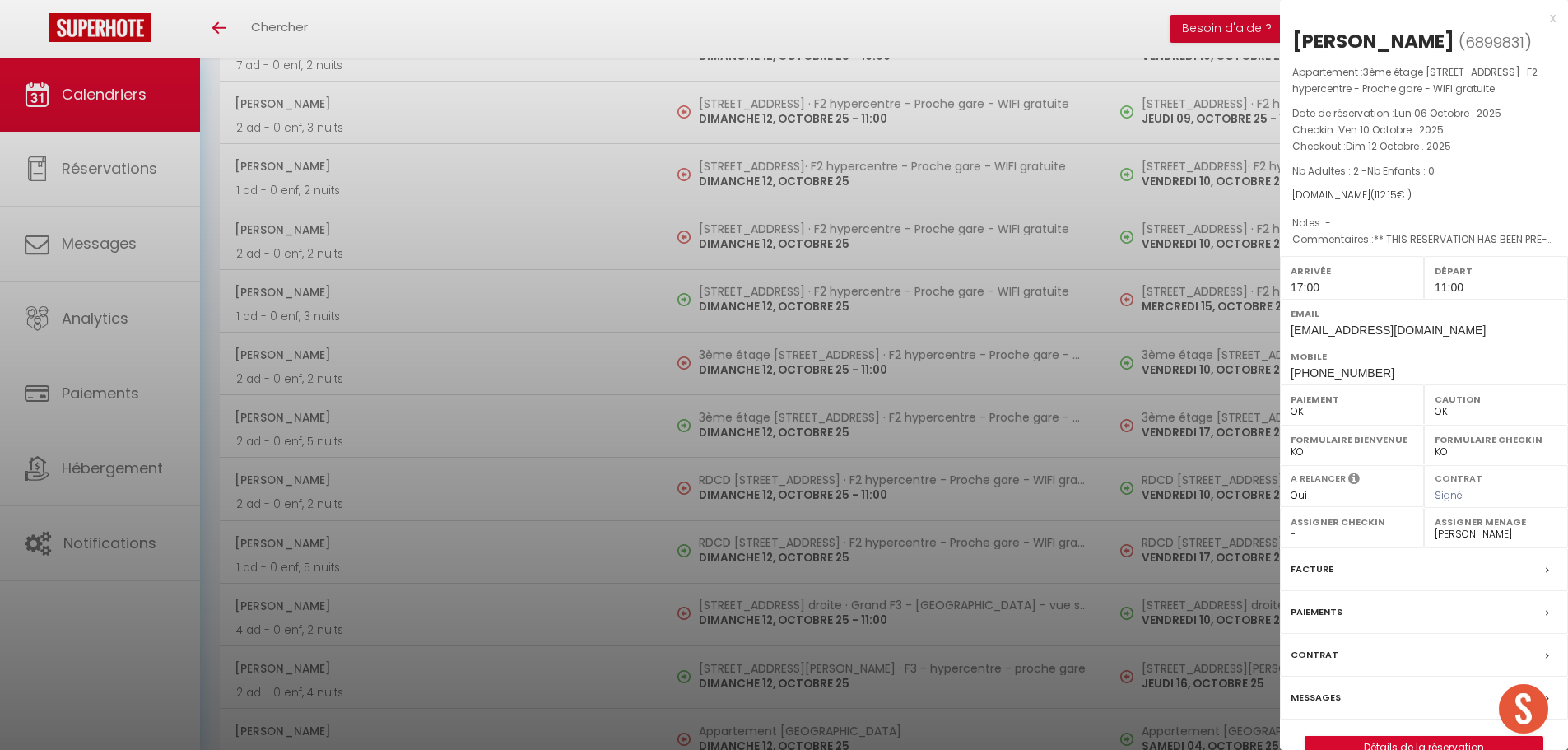
scroll to position [2820, 0]
click at [748, 485] on div at bounding box center [784, 375] width 1568 height 750
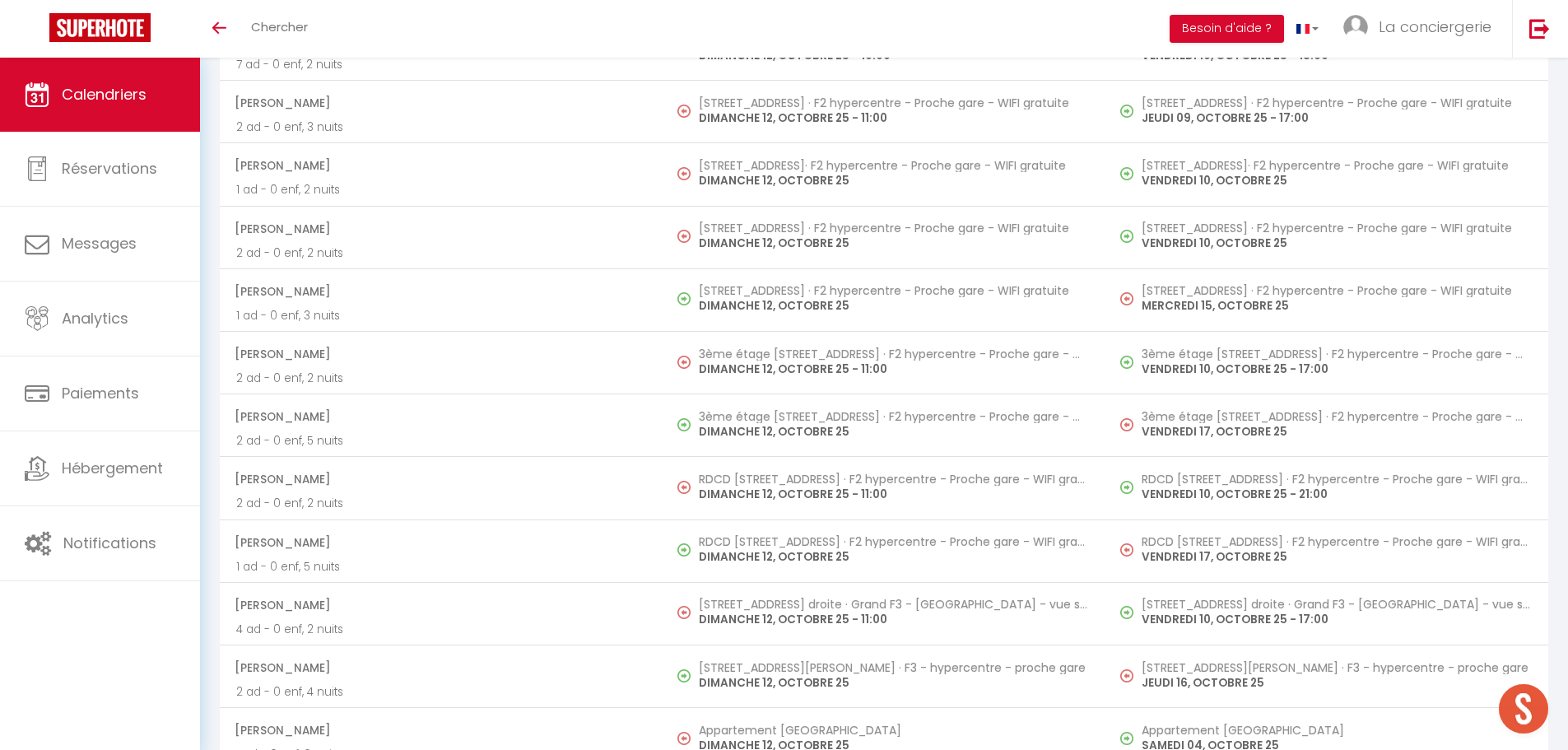
click at [748, 486] on p "DIMANCHE 12, OCTOBRE 25 - 11:00" at bounding box center [894, 494] width 391 height 17
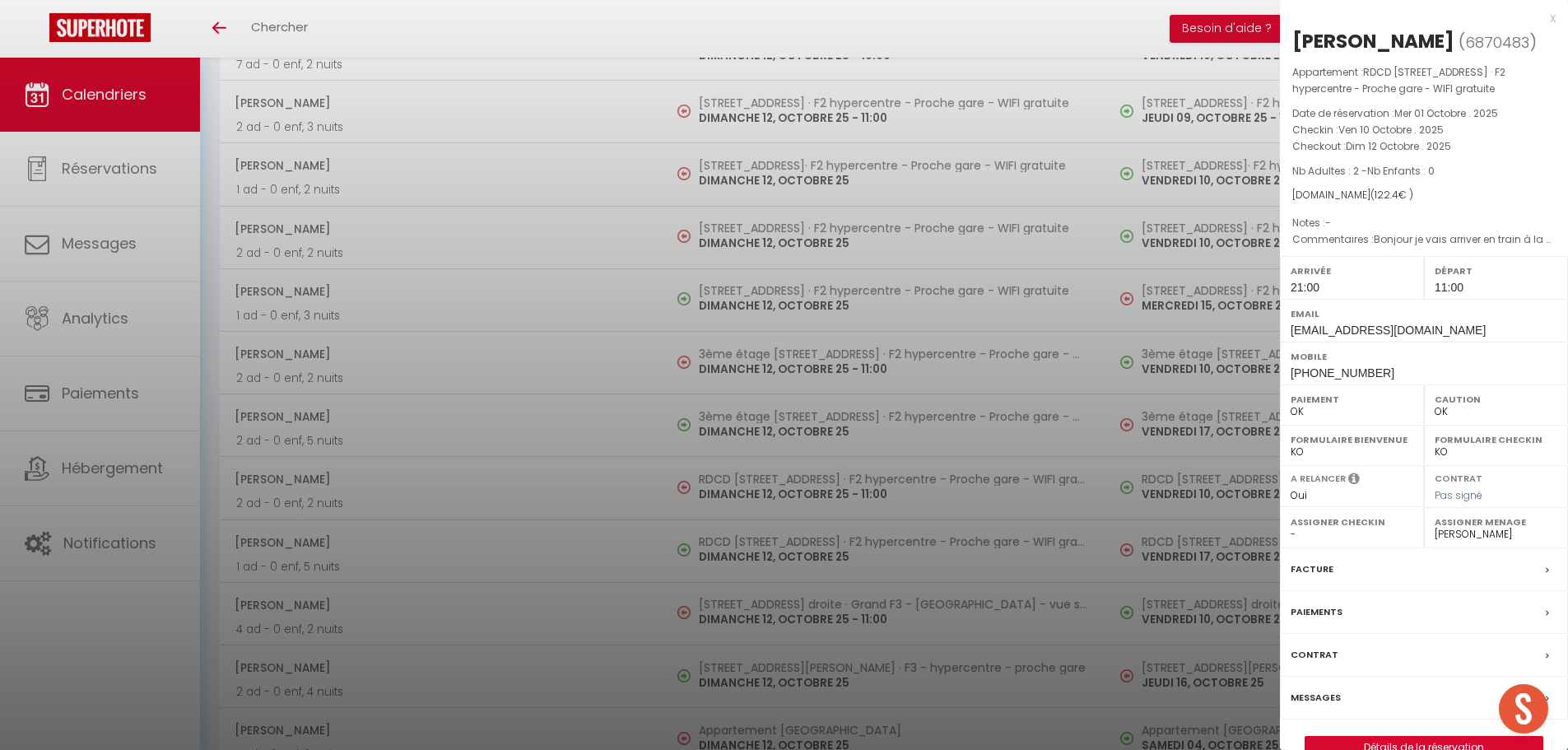
click at [751, 601] on div at bounding box center [784, 375] width 1568 height 750
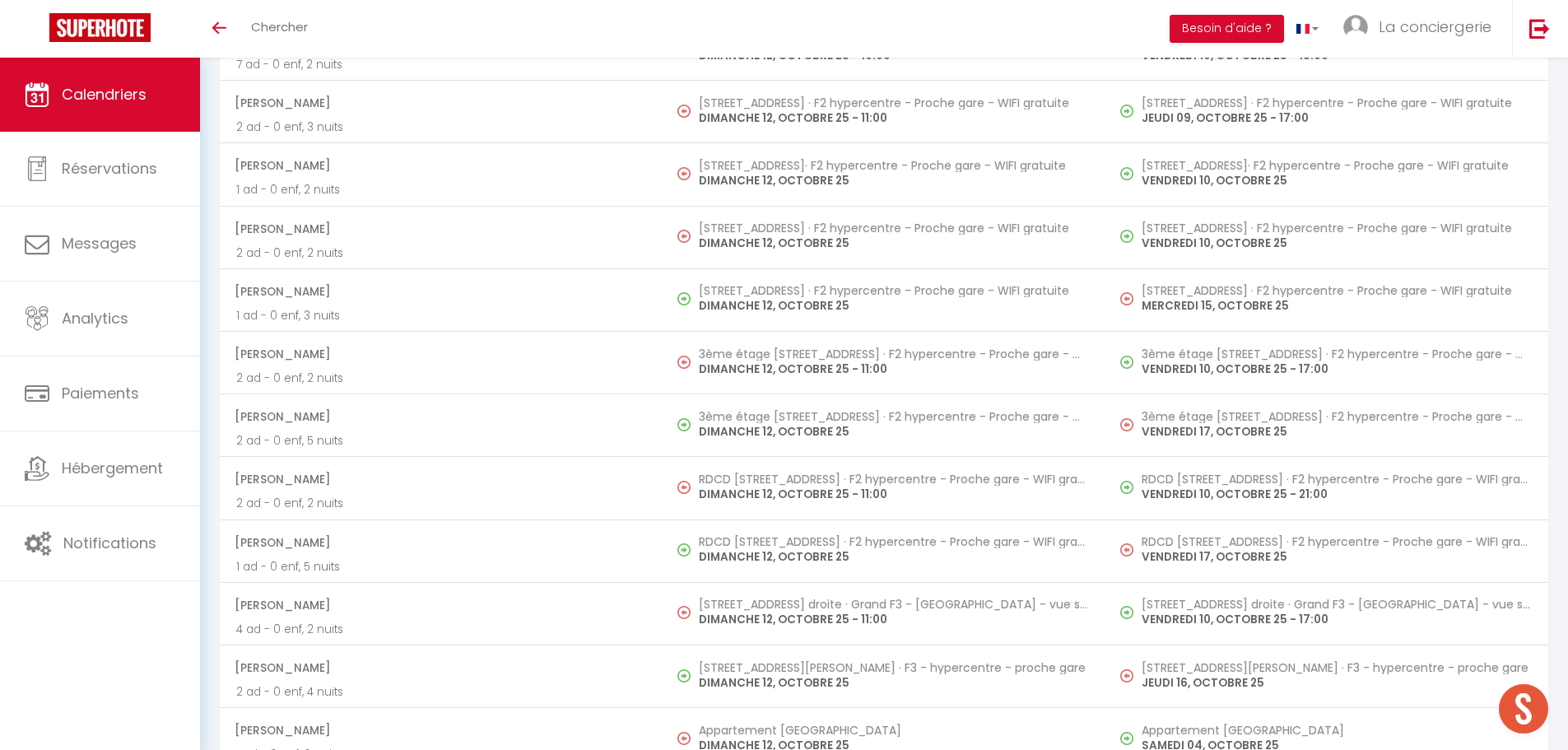
click at [751, 601] on h5 "[STREET_ADDRESS] droite · Grand F3 - [GEOGRAPHIC_DATA] - vue sur le Volcan" at bounding box center [894, 605] width 391 height 13
select select "19454"
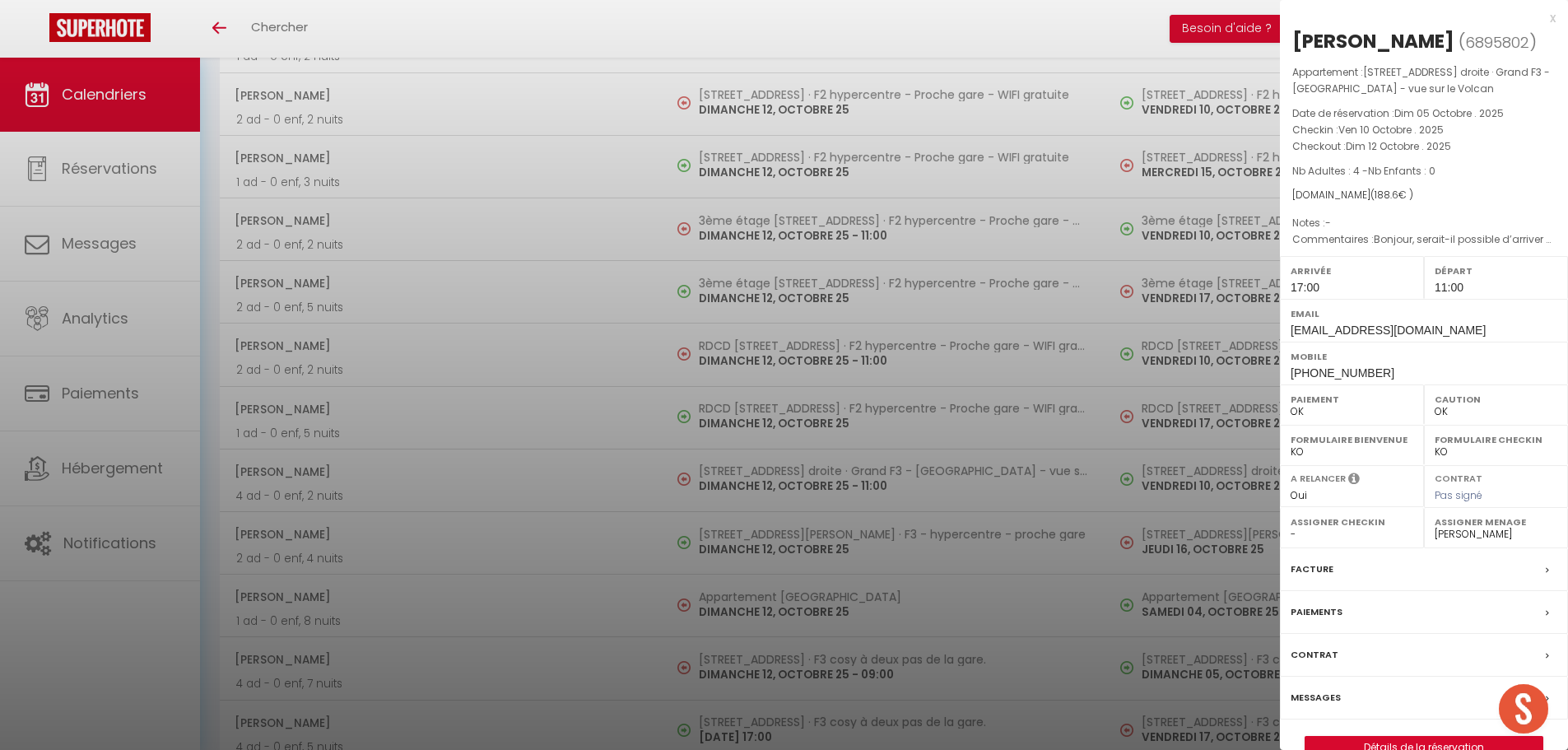
scroll to position [2987, 0]
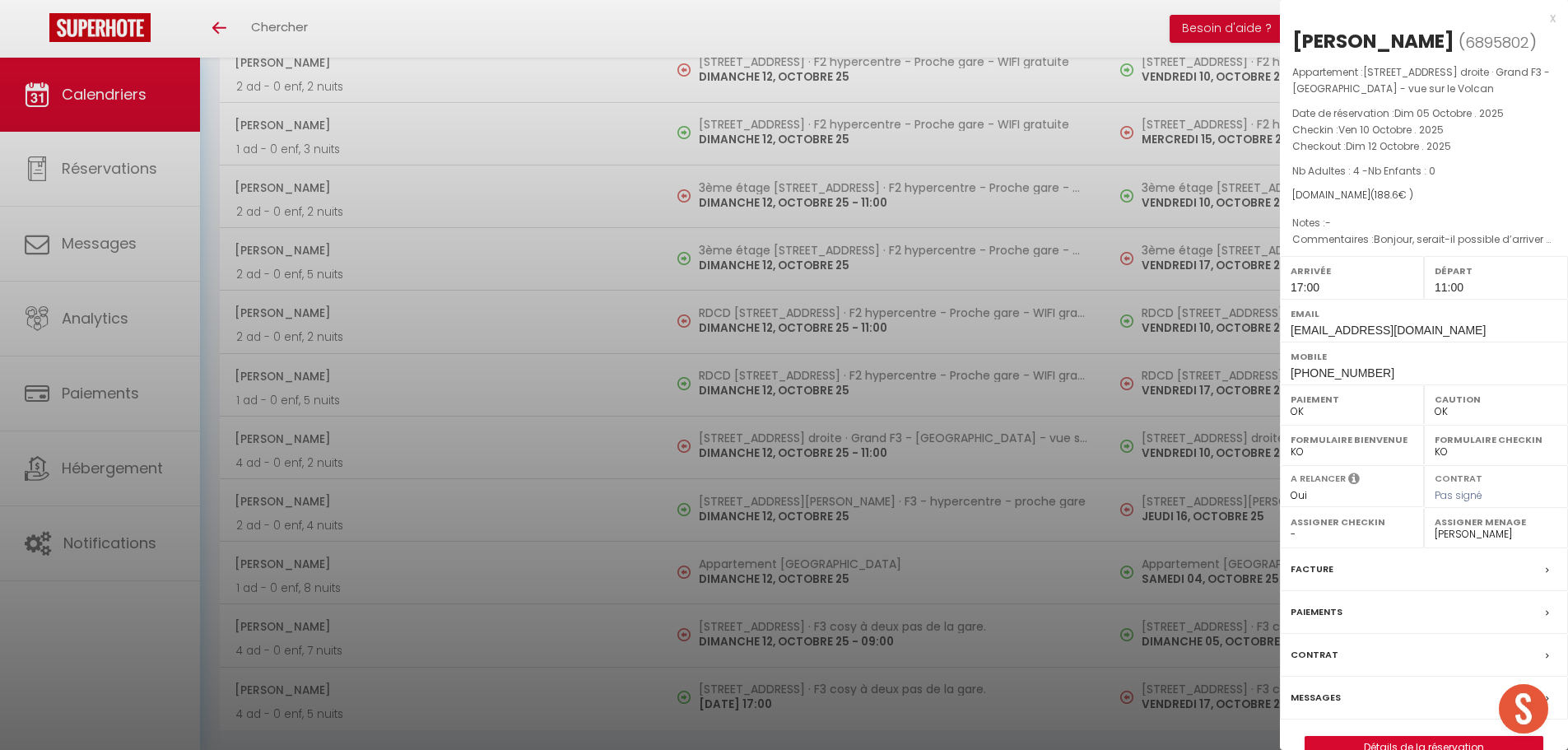
drag, startPoint x: 751, startPoint y: 601, endPoint x: 753, endPoint y: 619, distance: 18.1
click at [753, 619] on div at bounding box center [784, 375] width 1568 height 750
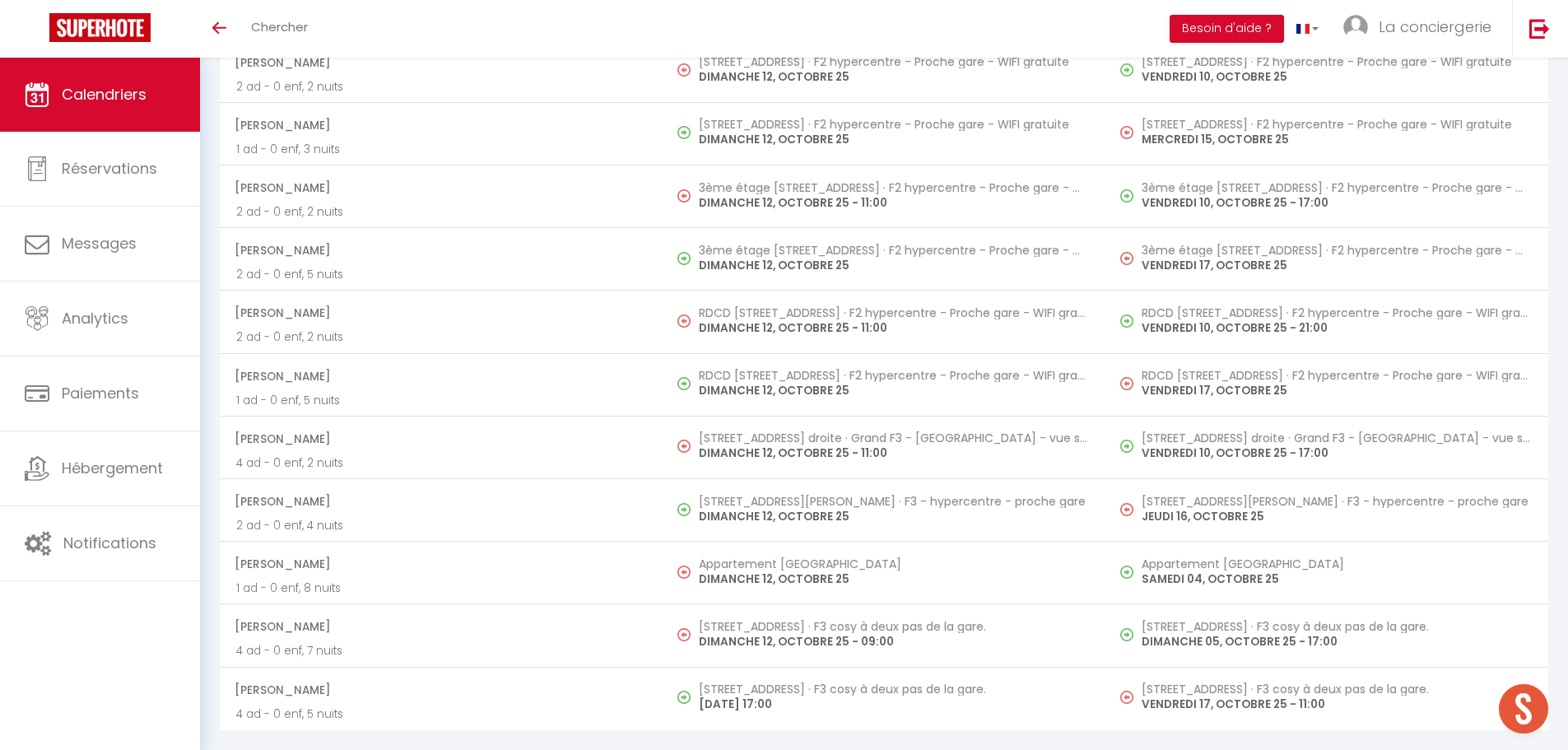
click at [753, 620] on h5 "[STREET_ADDRESS] · F3 cosy à deux pas de la gare." at bounding box center [894, 627] width 391 height 13
select select "KO"
select select "0"
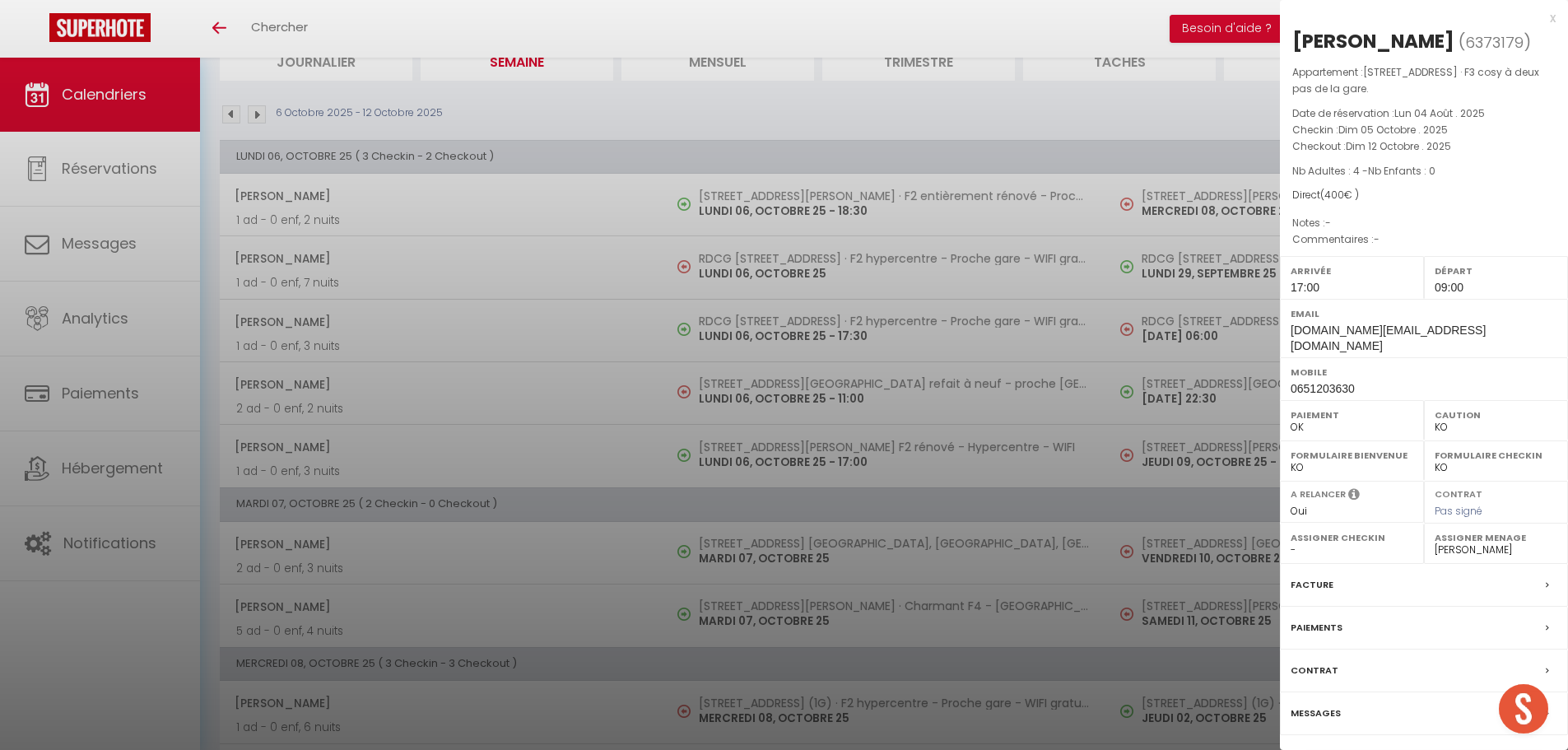
scroll to position [0, 0]
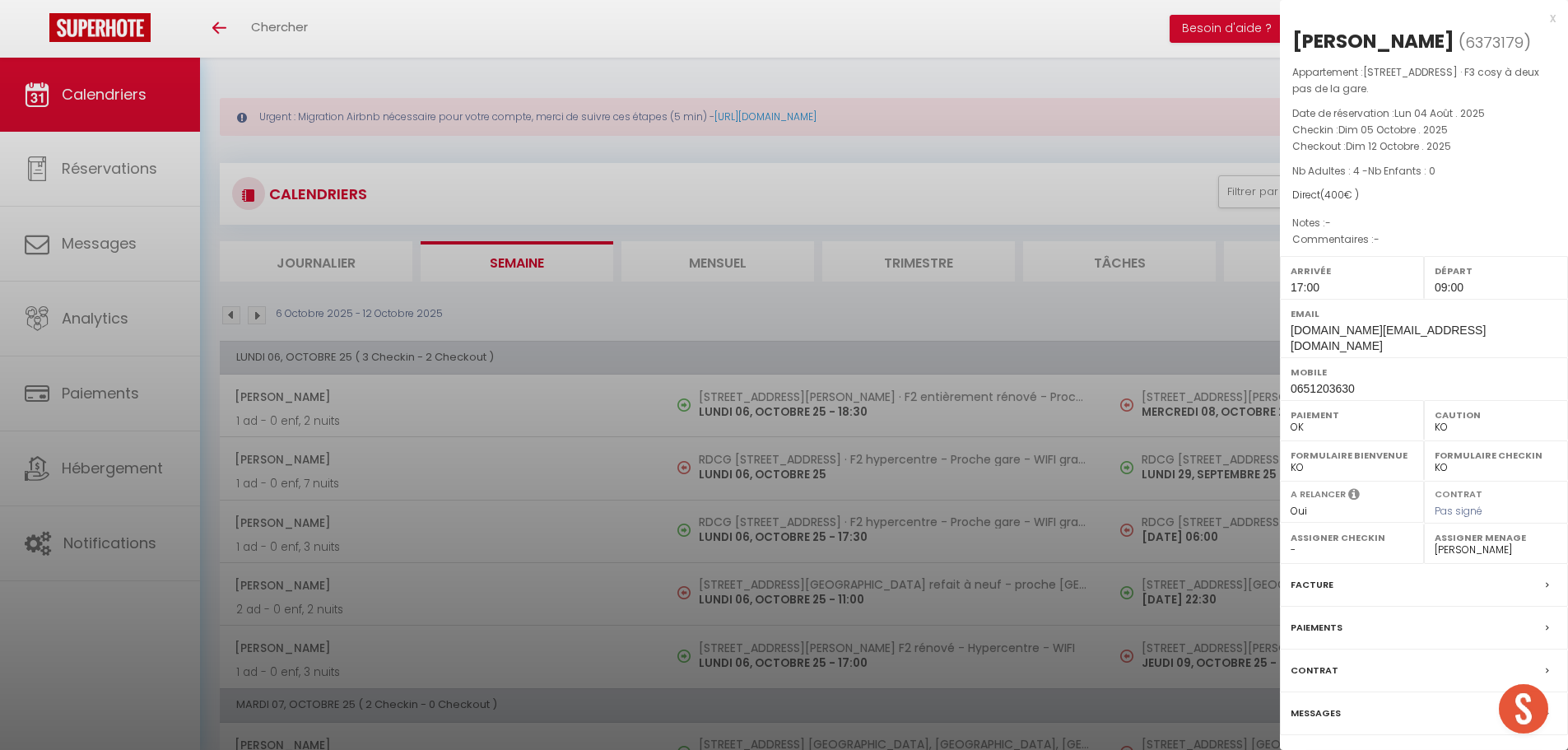
click at [262, 316] on div at bounding box center [784, 375] width 1568 height 750
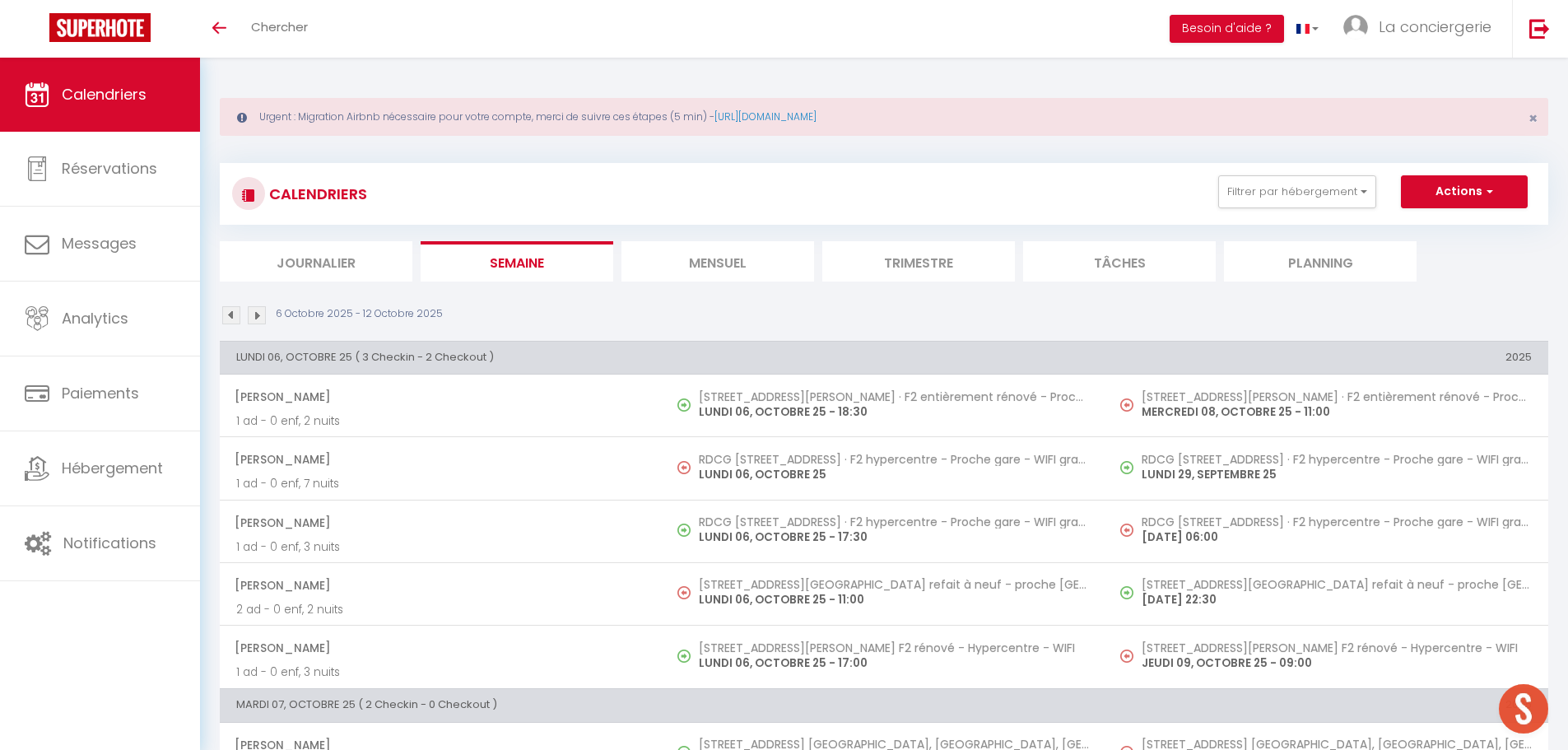
click at [262, 316] on img at bounding box center [256, 315] width 18 height 18
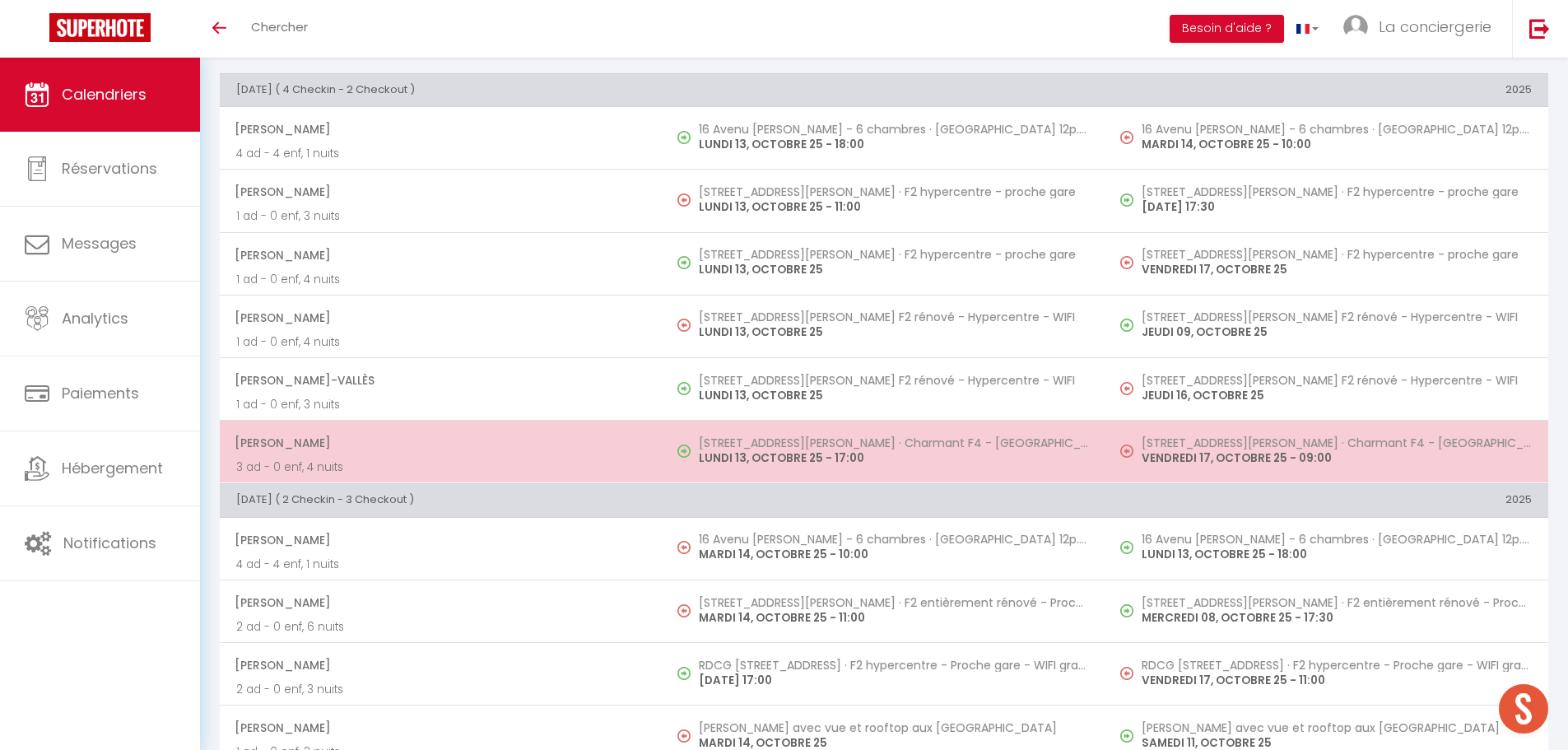
scroll to position [294, 0]
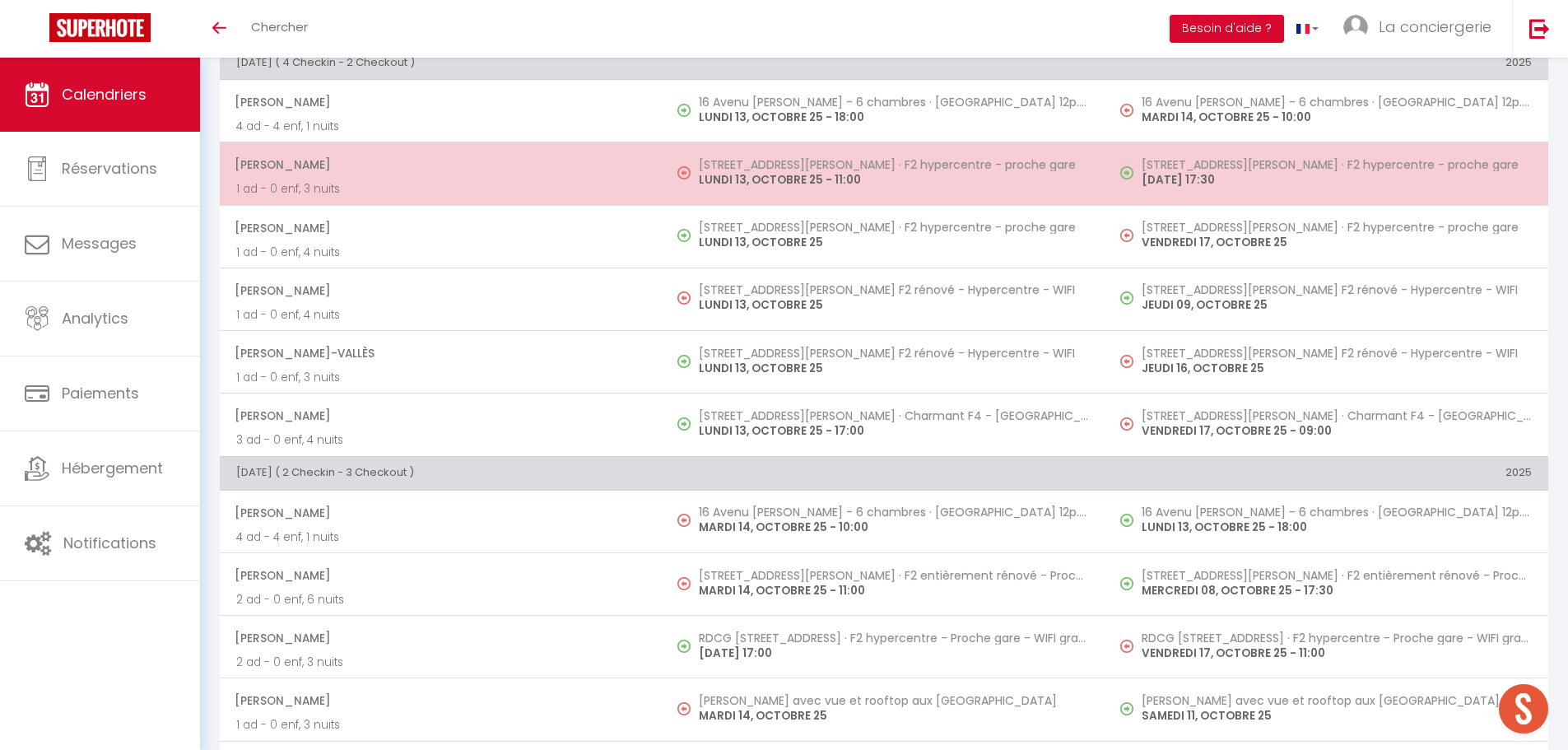
click at [733, 143] on td "[STREET_ADDRESS][PERSON_NAME] · F2 hypercentre - proche gare [DATE] 11:00" at bounding box center [884, 174] width 443 height 62
select select "OK"
select select
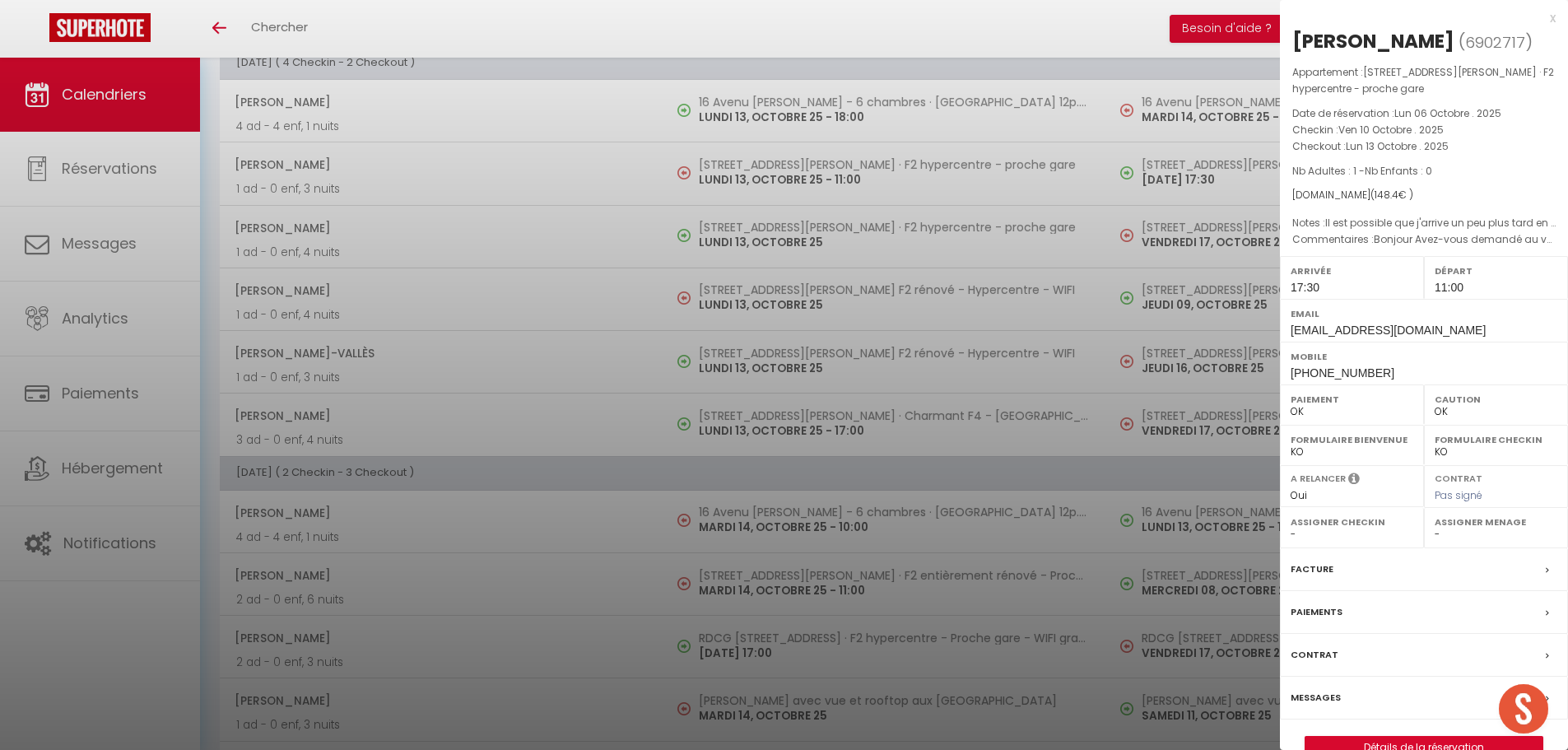
click at [746, 283] on div at bounding box center [784, 375] width 1568 height 750
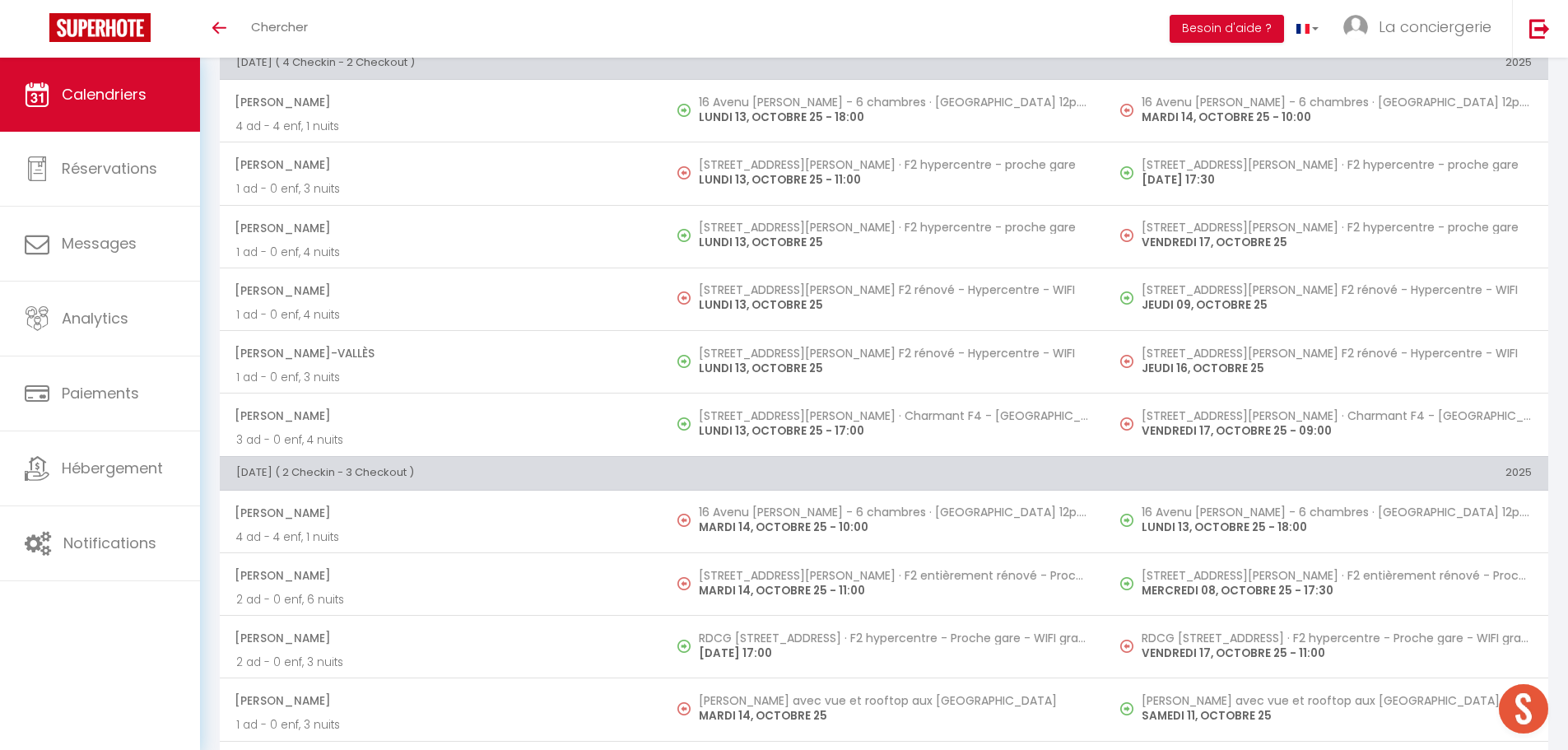
click at [746, 283] on h5 "[STREET_ADDRESS][PERSON_NAME] F2 rénové - Hypercentre - WIFI" at bounding box center [894, 290] width 391 height 13
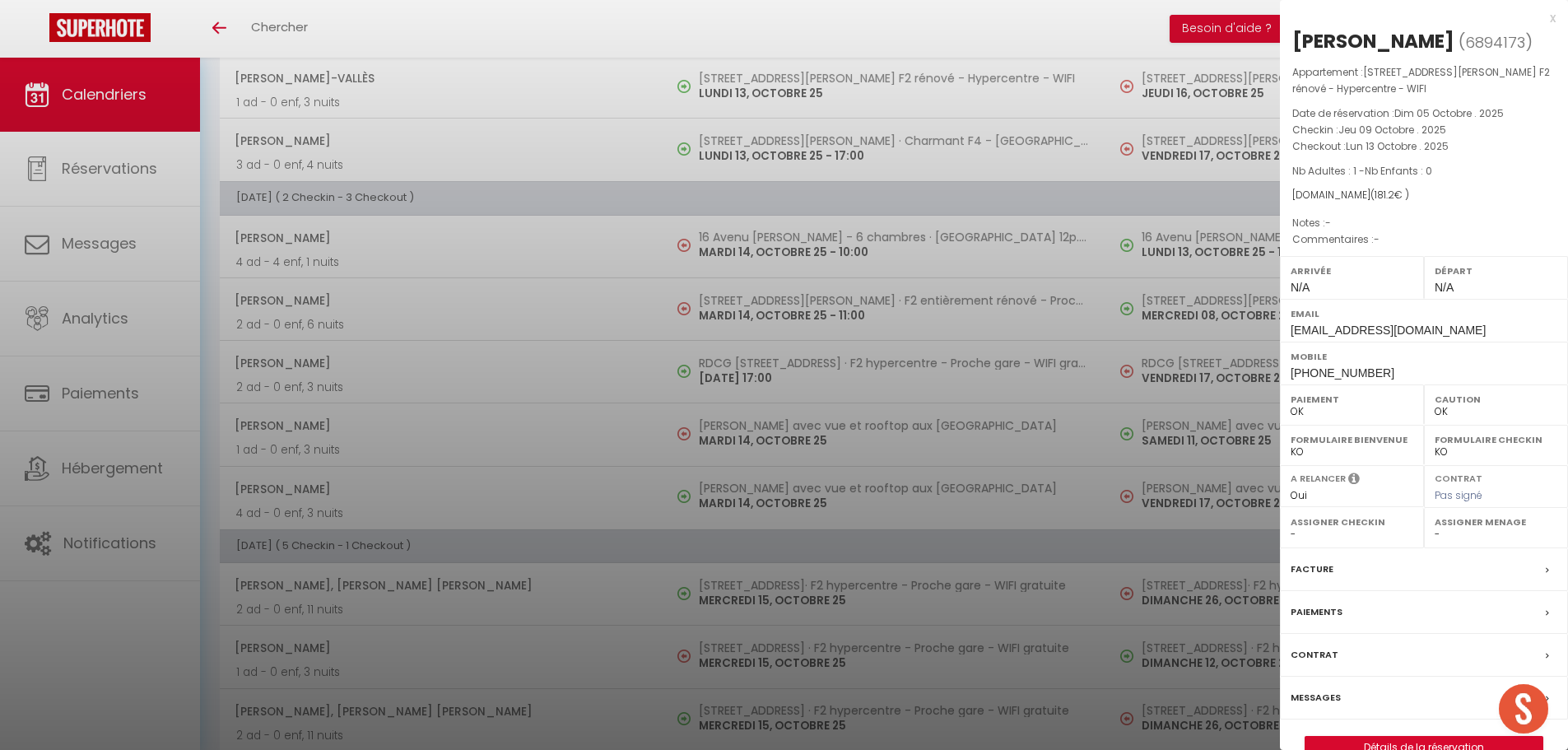
scroll to position [601, 0]
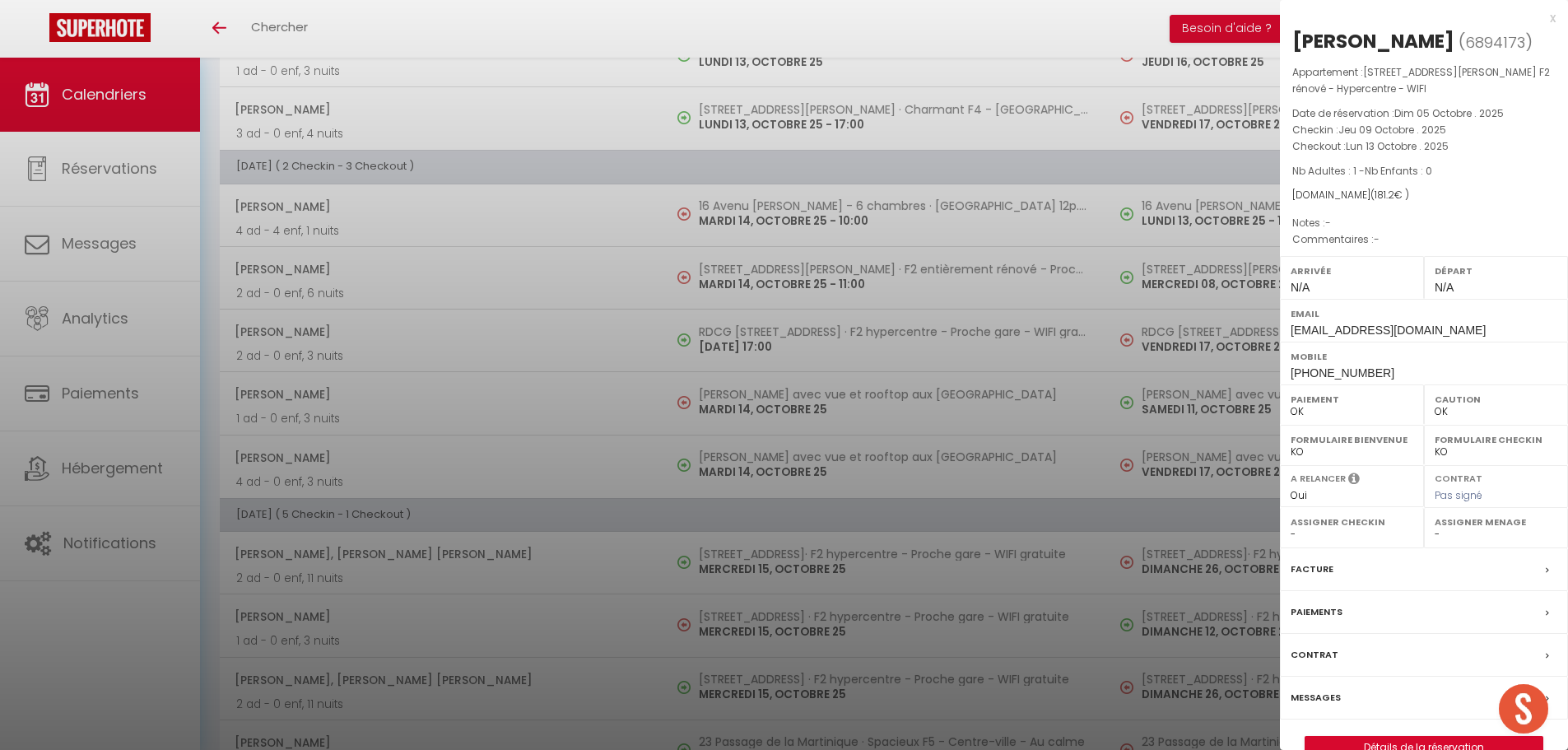
click at [745, 216] on div at bounding box center [784, 375] width 1568 height 750
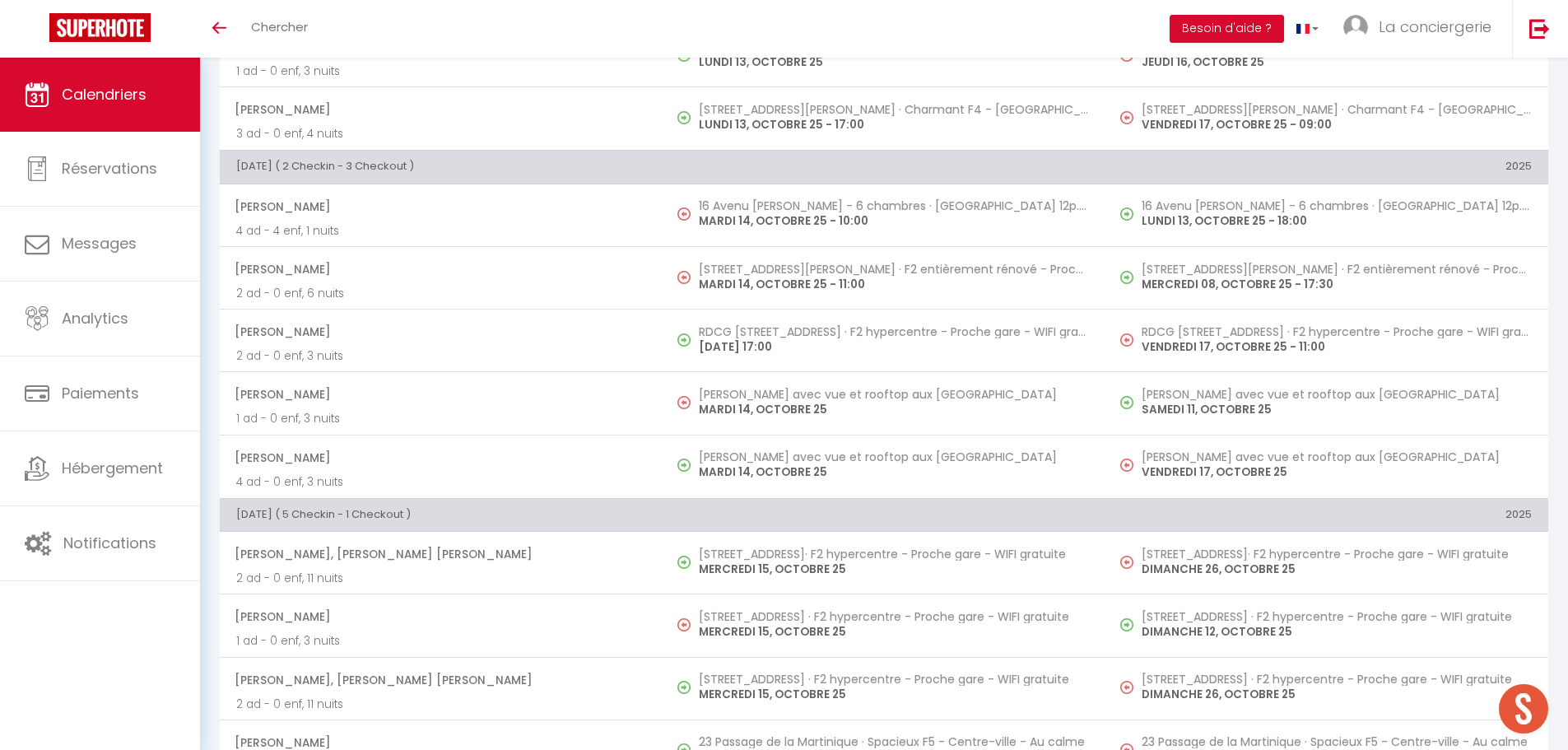
click at [716, 277] on p "MARDI 14, OCTOBRE 25 - 11:00" at bounding box center [894, 284] width 391 height 17
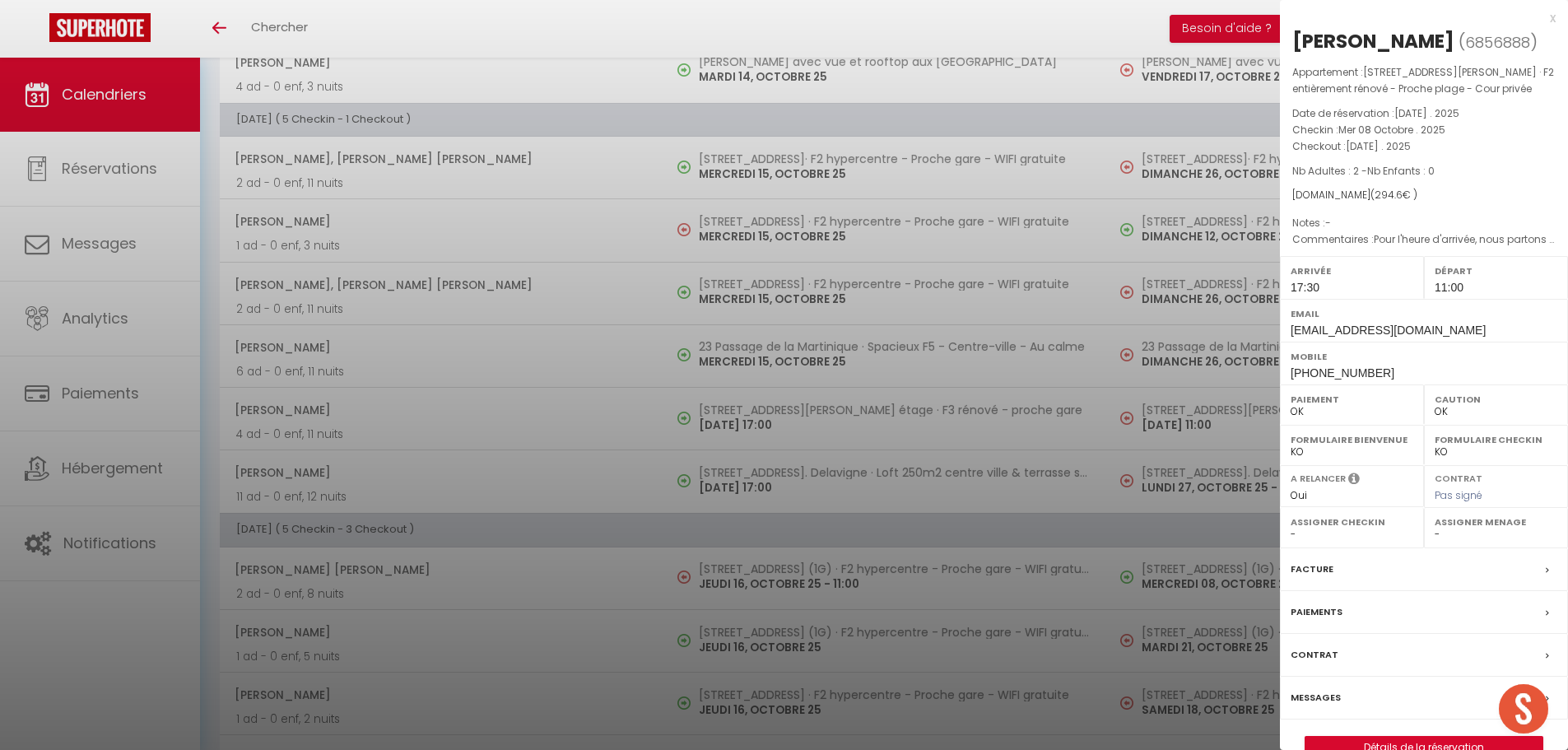
scroll to position [997, 0]
click at [753, 221] on div at bounding box center [784, 375] width 1568 height 750
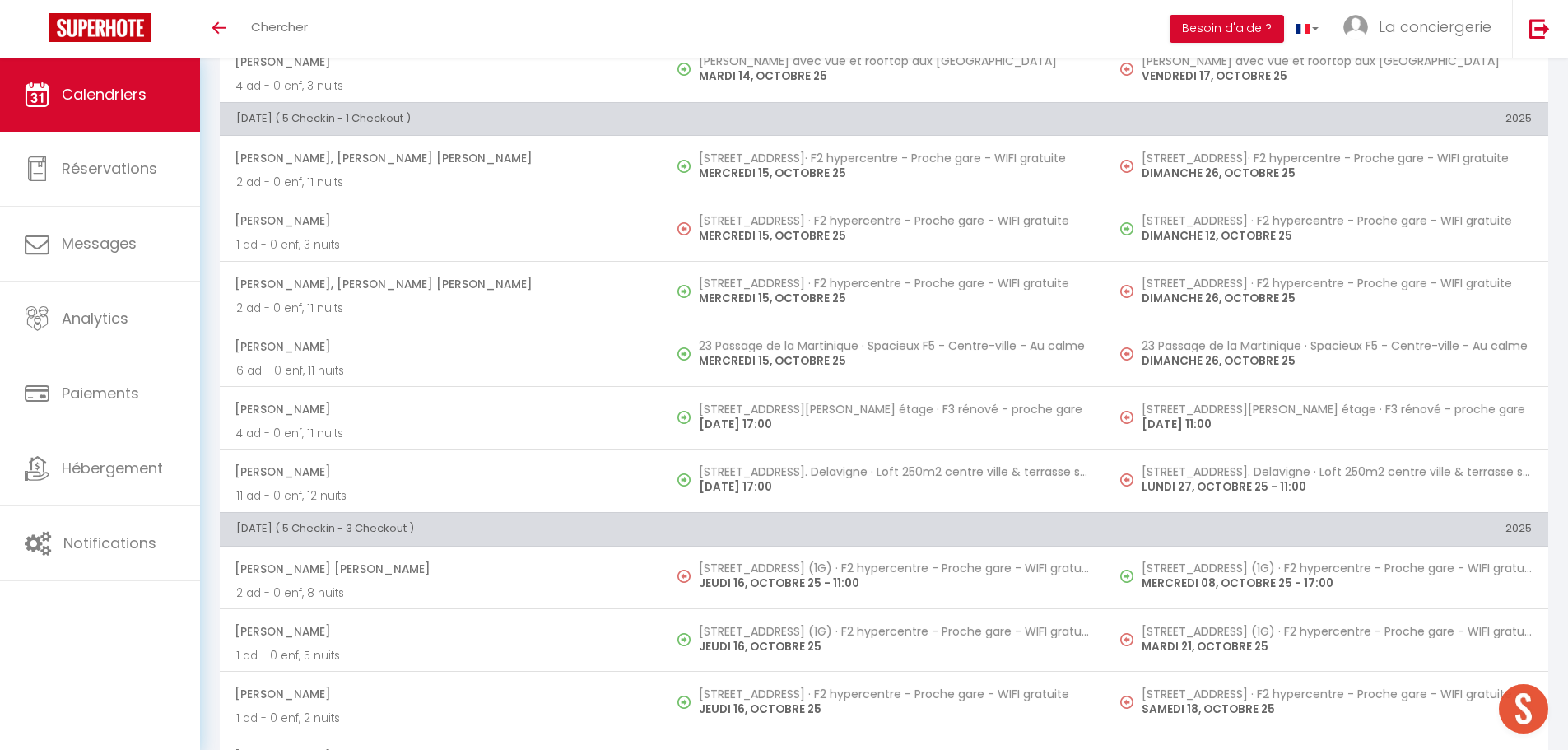
click at [753, 221] on h5 "[STREET_ADDRESS] · F2 hypercentre - Proche gare - WIFI gratuite" at bounding box center [894, 221] width 391 height 13
select select "0"
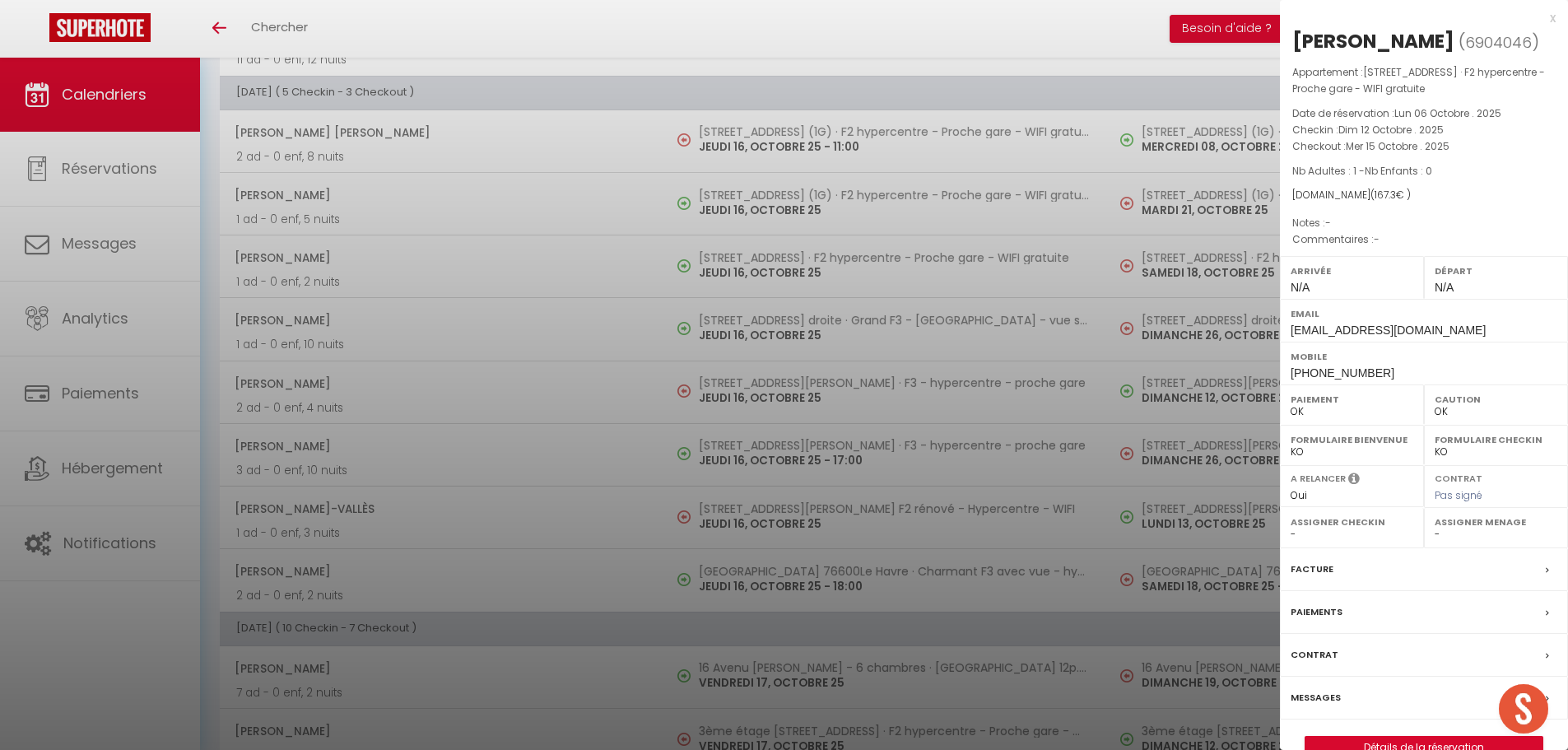
scroll to position [1434, 0]
click at [770, 389] on div at bounding box center [784, 375] width 1568 height 750
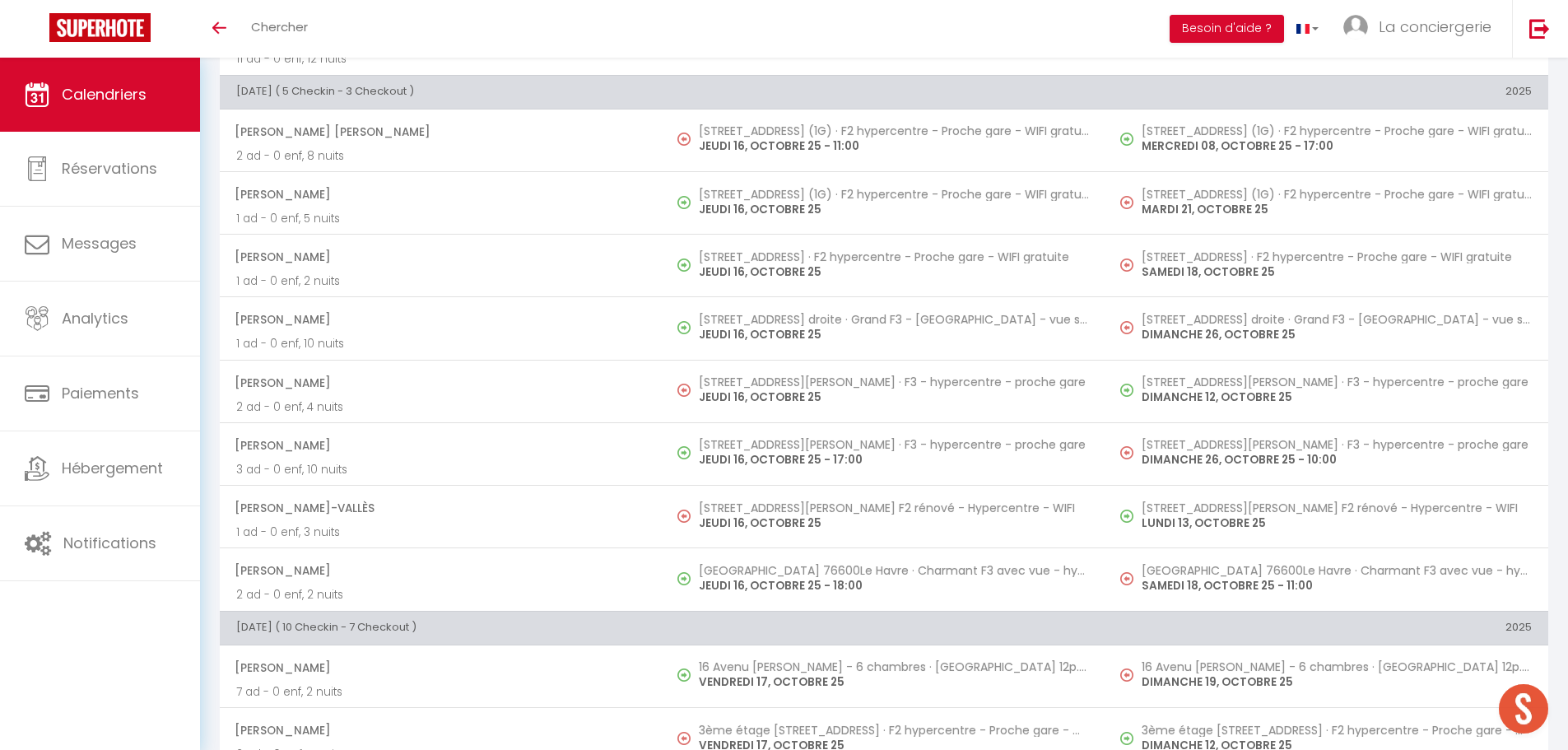
click at [770, 389] on p "JEUDI 16, OCTOBRE 25" at bounding box center [894, 397] width 391 height 17
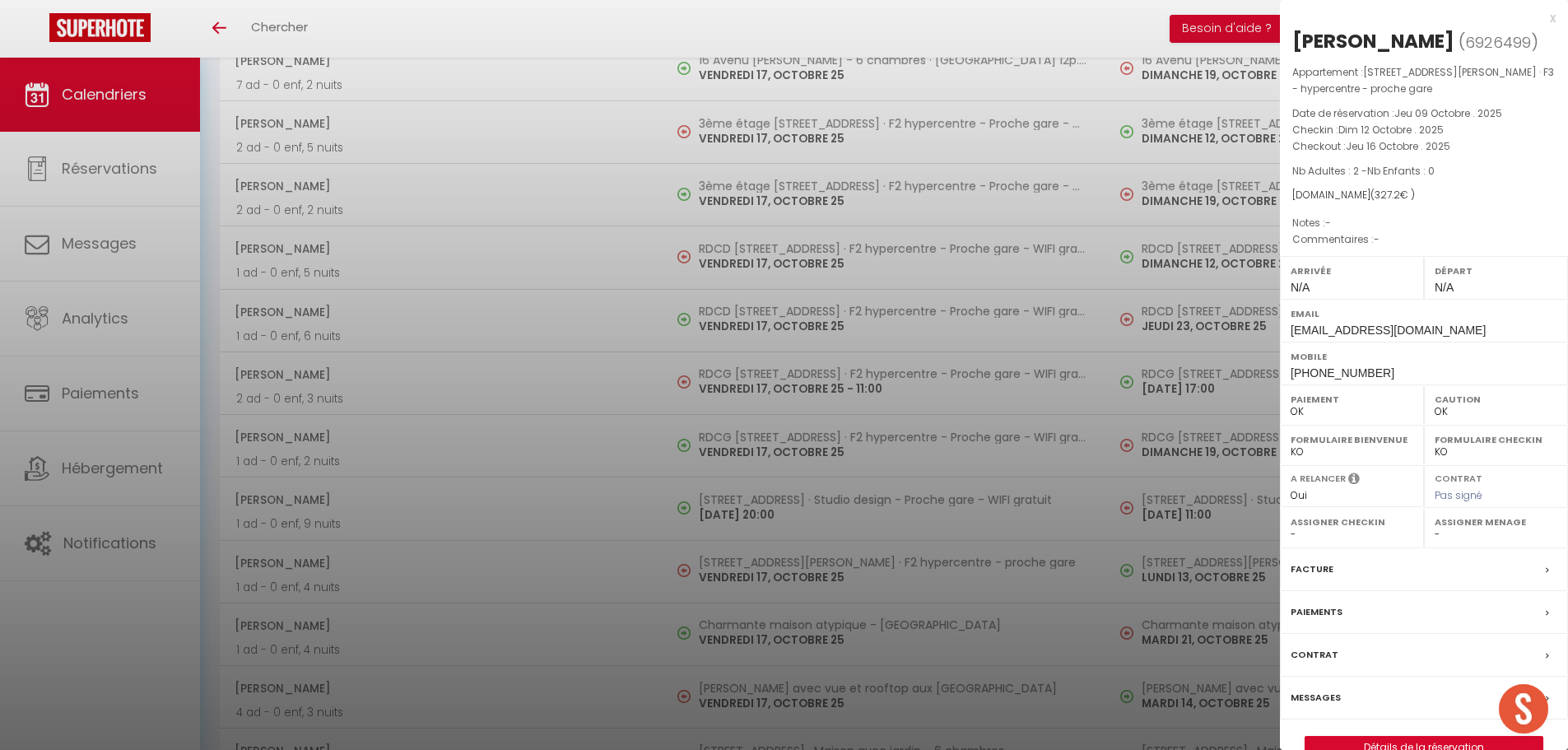
scroll to position [1990, 0]
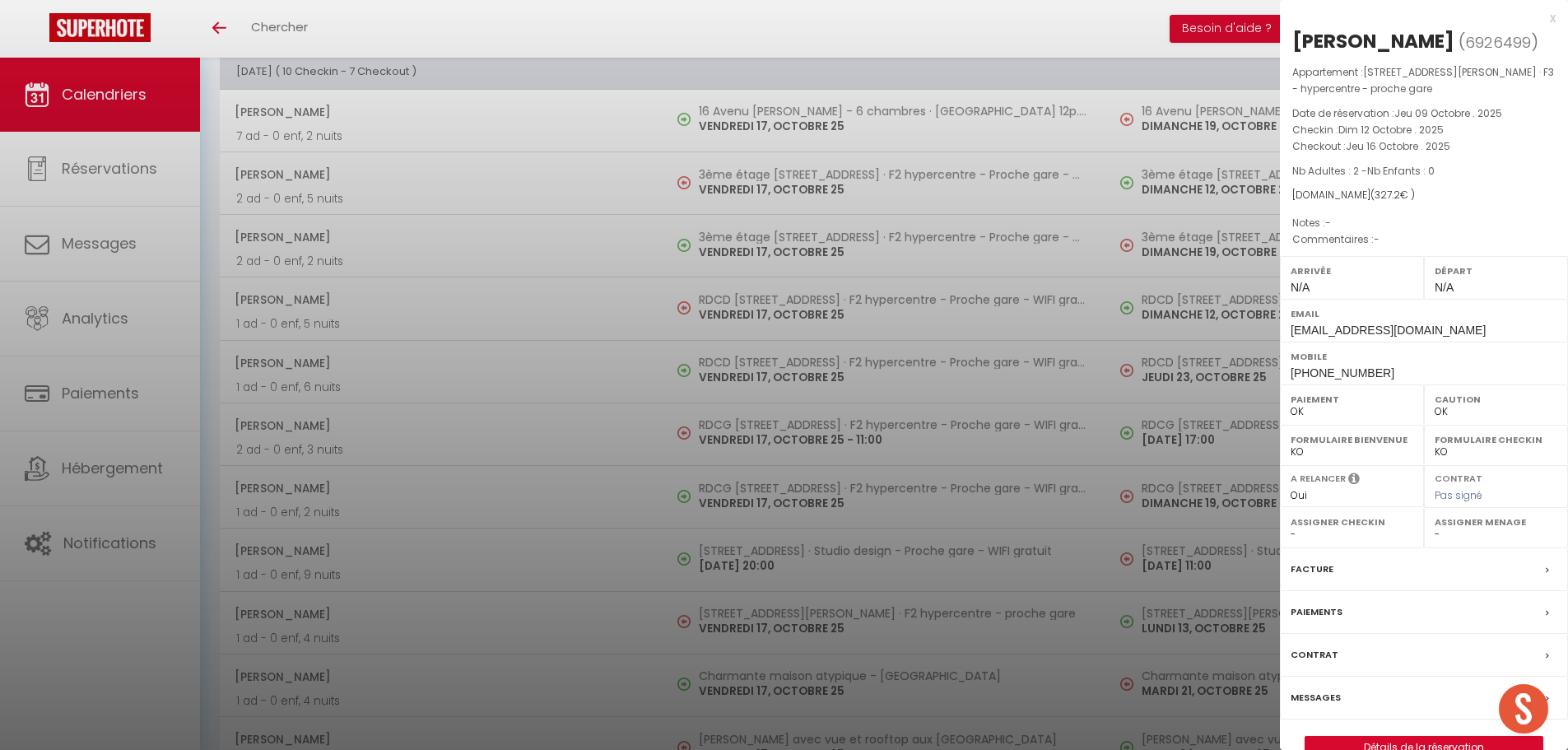
click at [755, 175] on div at bounding box center [784, 375] width 1568 height 750
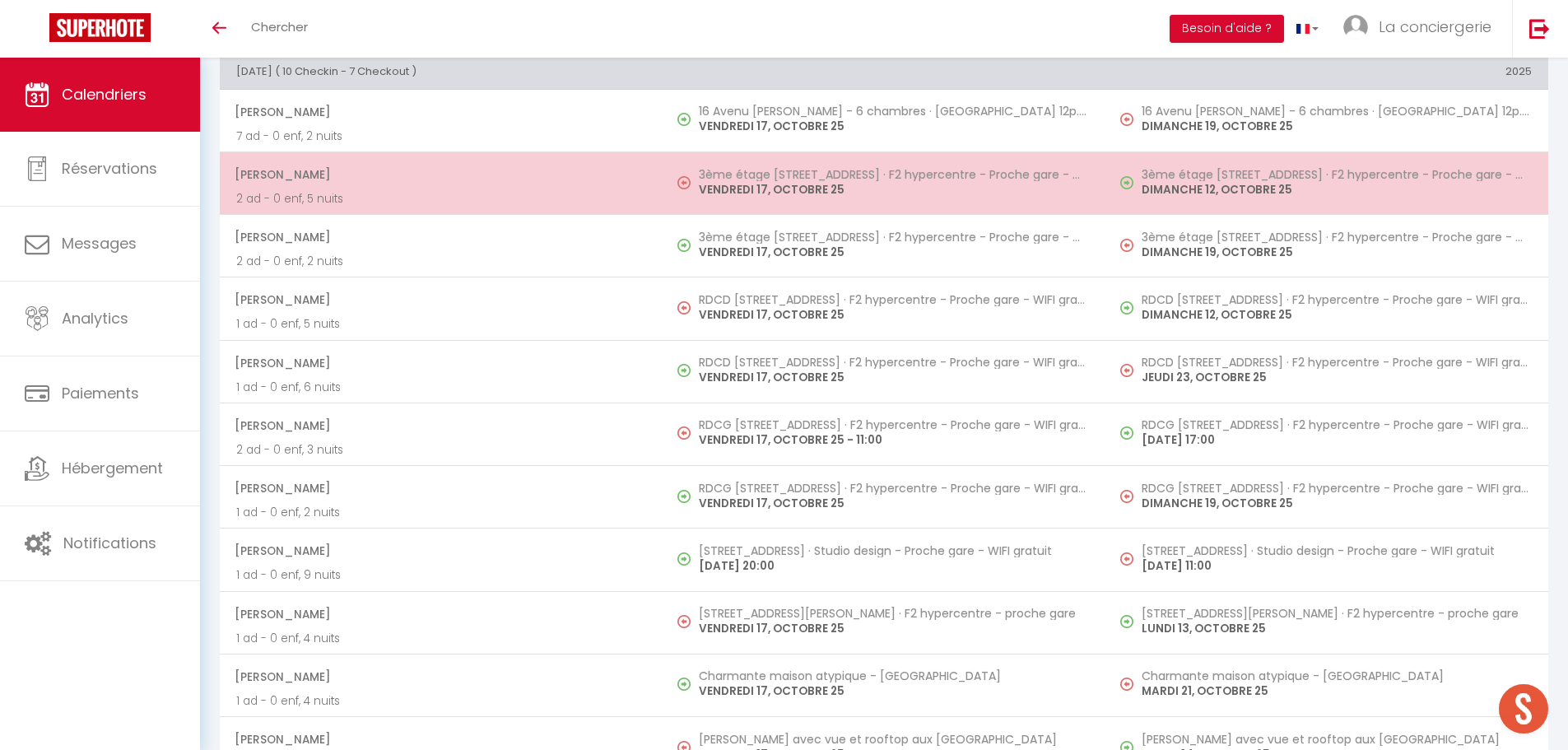
click at [752, 169] on h5 "3ème étage [STREET_ADDRESS] · F2 hypercentre - Proche gare - WIFI gratuite" at bounding box center [894, 175] width 391 height 13
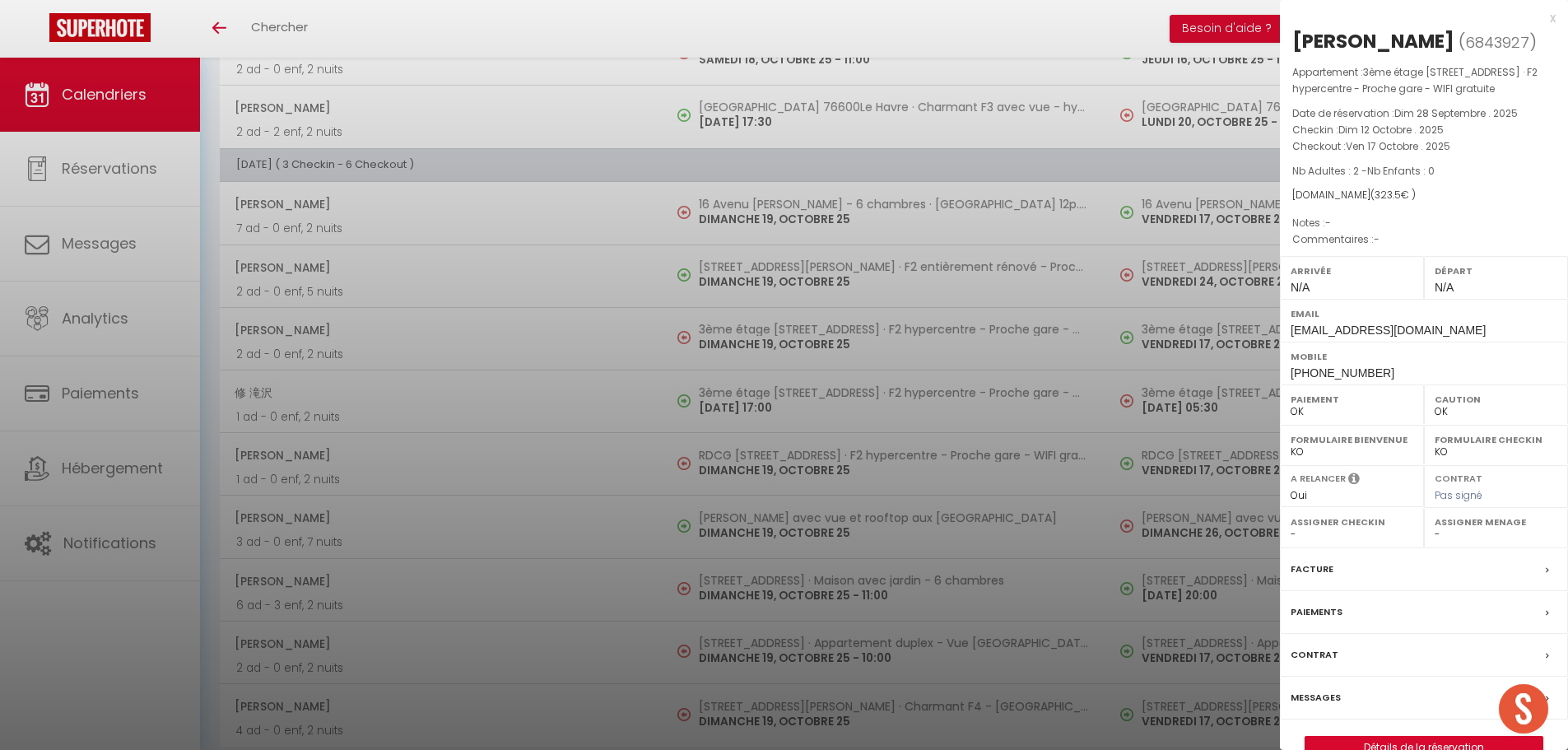
scroll to position [3425, 0]
